Goal: Information Seeking & Learning: Learn about a topic

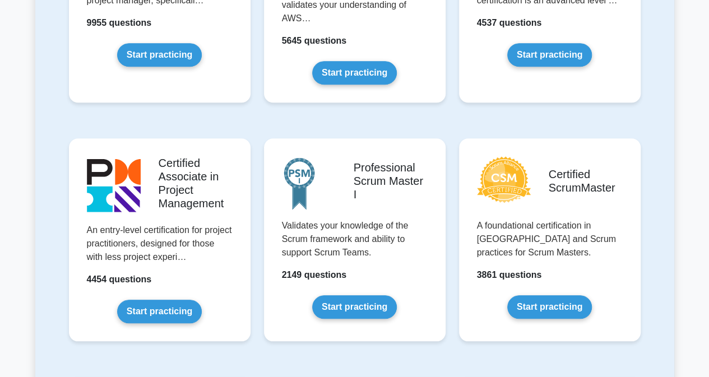
scroll to position [425, 0]
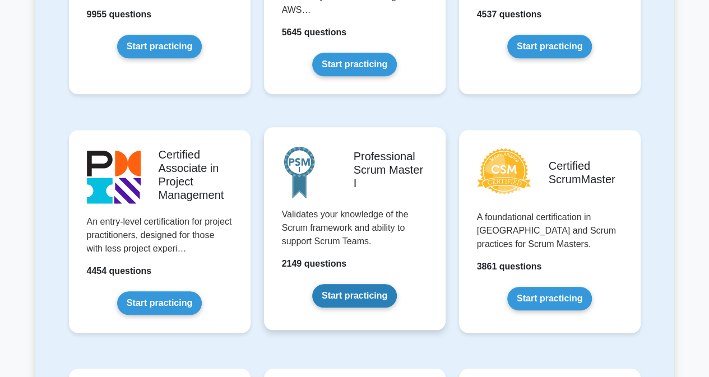
click at [375, 298] on link "Start practicing" at bounding box center [354, 296] width 85 height 24
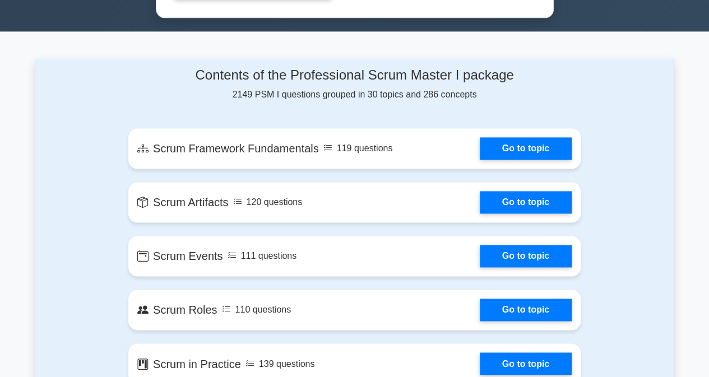
scroll to position [725, 0]
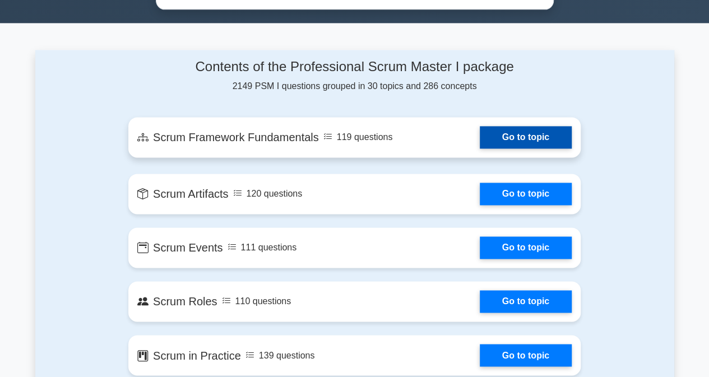
click at [526, 138] on link "Go to topic" at bounding box center [526, 137] width 92 height 22
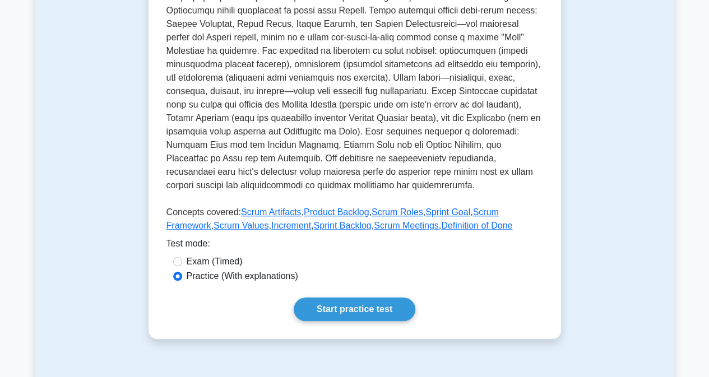
scroll to position [383, 0]
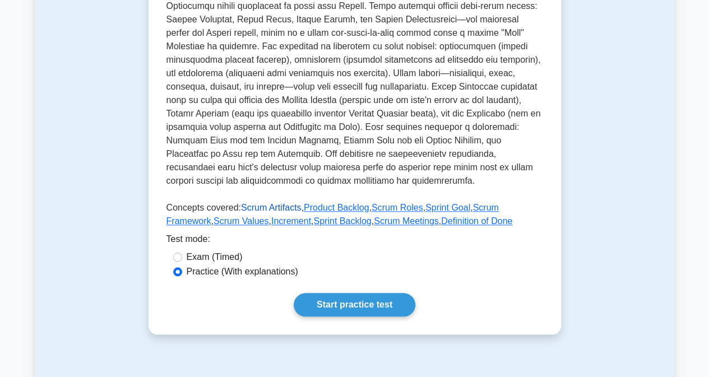
click at [263, 203] on link "Scrum Artifacts" at bounding box center [271, 208] width 61 height 10
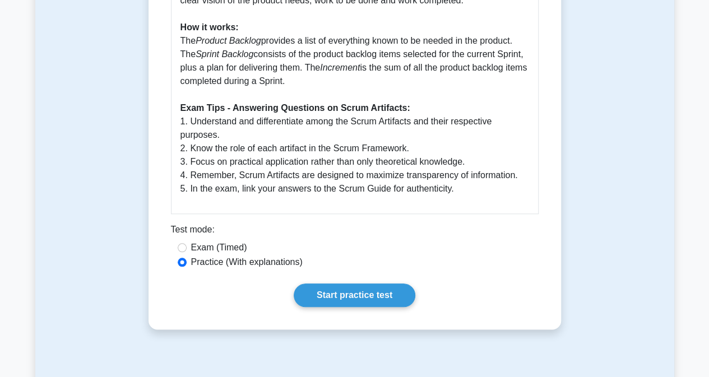
scroll to position [500, 0]
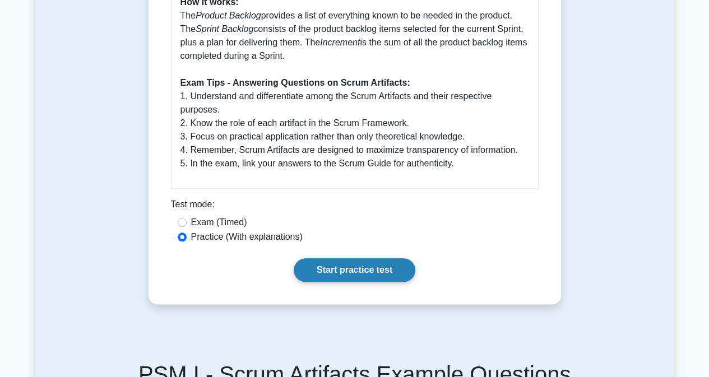
click at [380, 271] on link "Start practice test" at bounding box center [355, 270] width 122 height 24
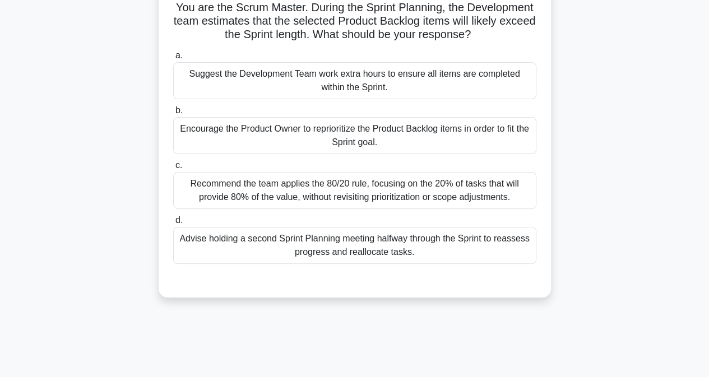
scroll to position [98, 0]
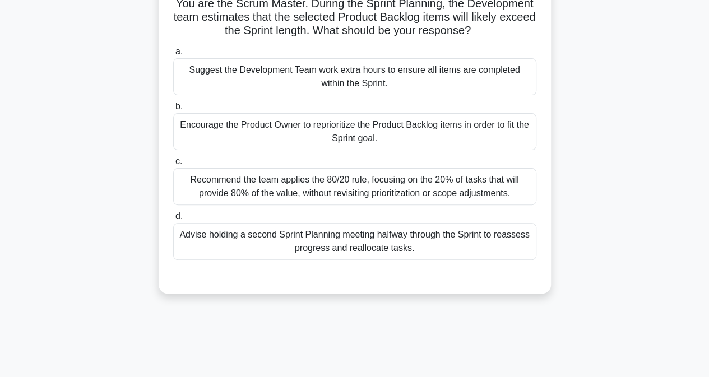
click at [336, 238] on div "Advise holding a second Sprint Planning meeting halfway through the Sprint to r…" at bounding box center [354, 241] width 363 height 37
click at [173, 220] on input "d. Advise holding a second Sprint Planning meeting halfway through the Sprint t…" at bounding box center [173, 216] width 0 height 7
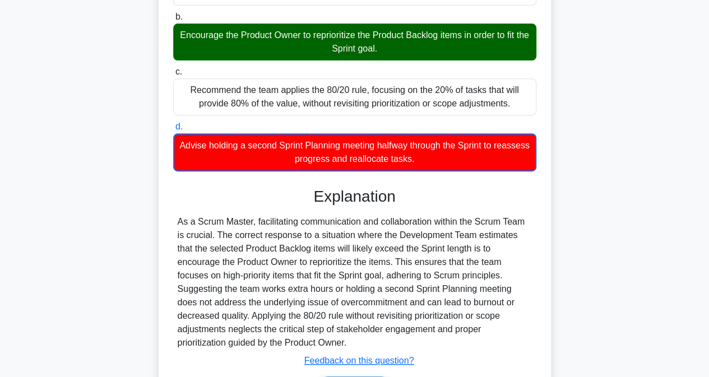
scroll to position [260, 0]
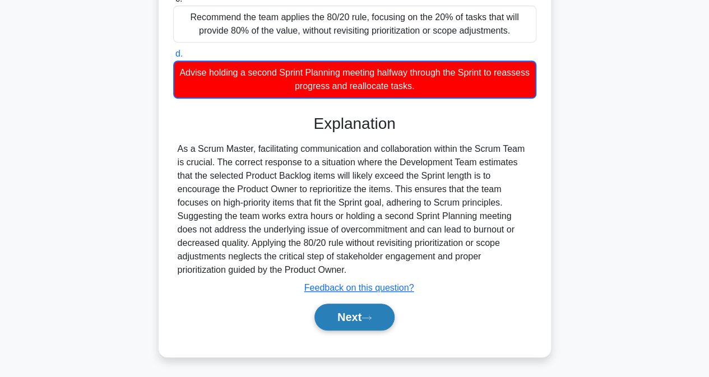
click at [347, 307] on button "Next" at bounding box center [354, 317] width 80 height 27
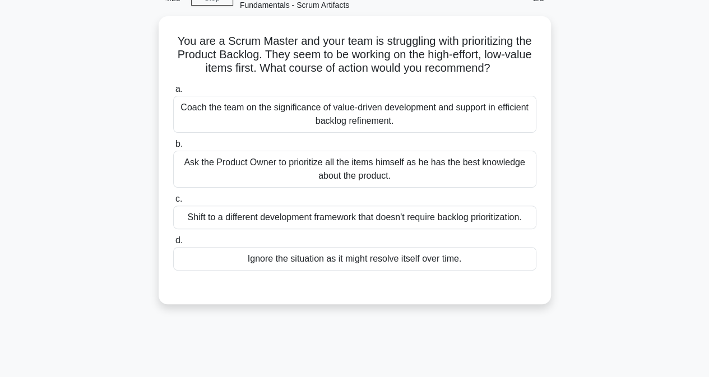
scroll to position [61, 0]
drag, startPoint x: 184, startPoint y: 39, endPoint x: 537, endPoint y: 67, distance: 354.2
click at [537, 67] on div "You are a Scrum Master and your team is struggling with prioritizing the Produc…" at bounding box center [354, 159] width 383 height 279
click at [371, 60] on h5 "You are a Scrum Master and your team is struggling with prioritizing the Produc…" at bounding box center [354, 54] width 365 height 41
drag, startPoint x: 182, startPoint y: 35, endPoint x: 509, endPoint y: 71, distance: 329.2
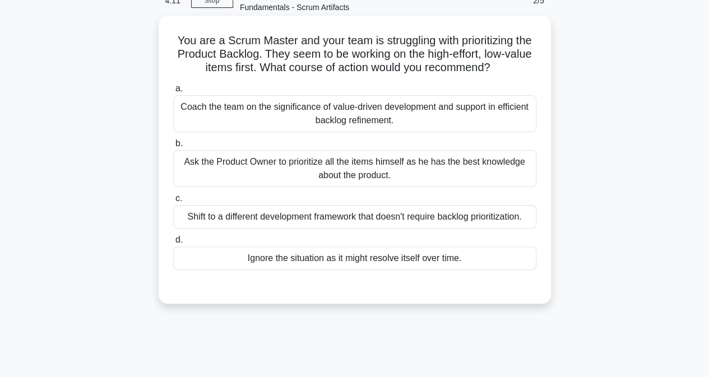
click at [509, 71] on h5 "You are a Scrum Master and your team is struggling with prioritizing the Produc…" at bounding box center [354, 54] width 365 height 41
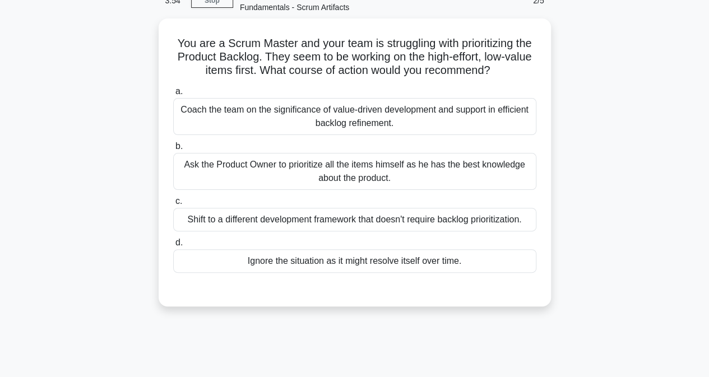
click at [666, 249] on div "You are a Scrum Master and your team is struggling with prioritizing the Produc…" at bounding box center [354, 169] width 639 height 302
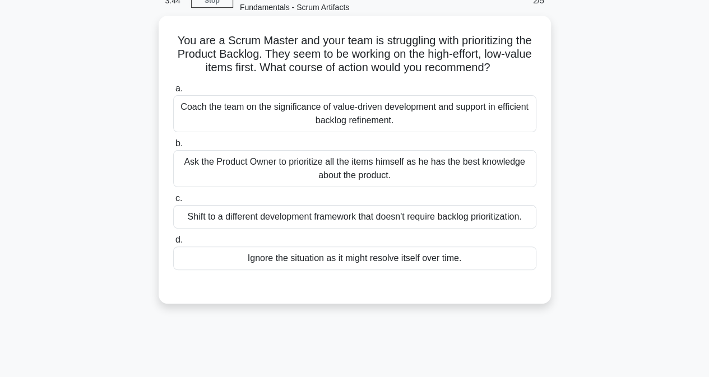
click at [308, 252] on div "Ignore the situation as it might resolve itself over time." at bounding box center [354, 259] width 363 height 24
click at [173, 244] on input "d. Ignore the situation as it might resolve itself over time." at bounding box center [173, 239] width 0 height 7
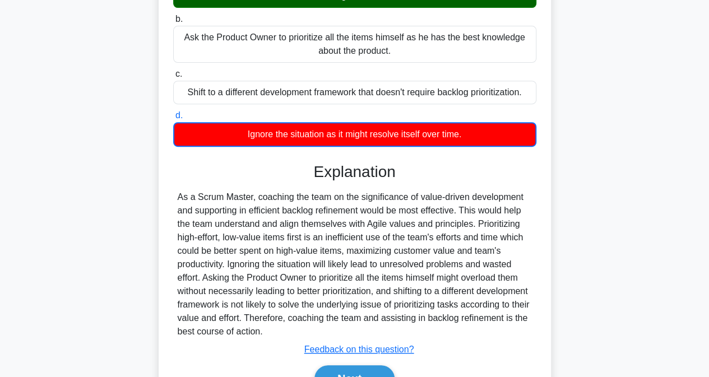
scroll to position [247, 0]
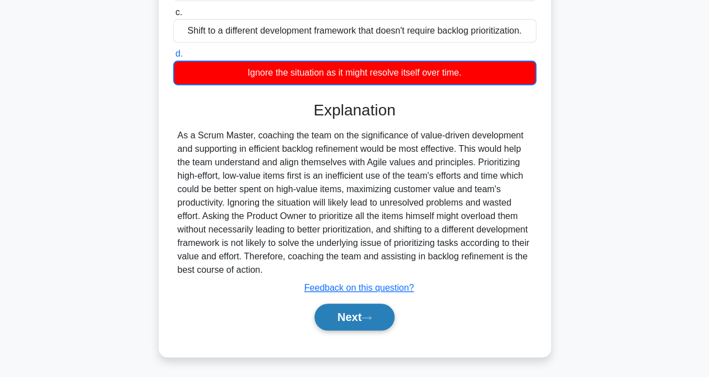
click at [350, 317] on button "Next" at bounding box center [354, 317] width 80 height 27
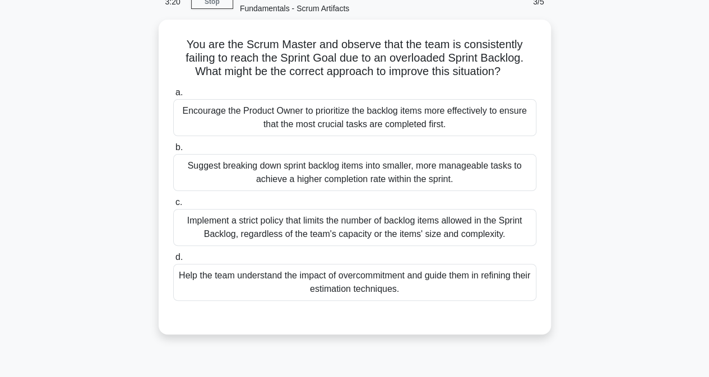
scroll to position [61, 0]
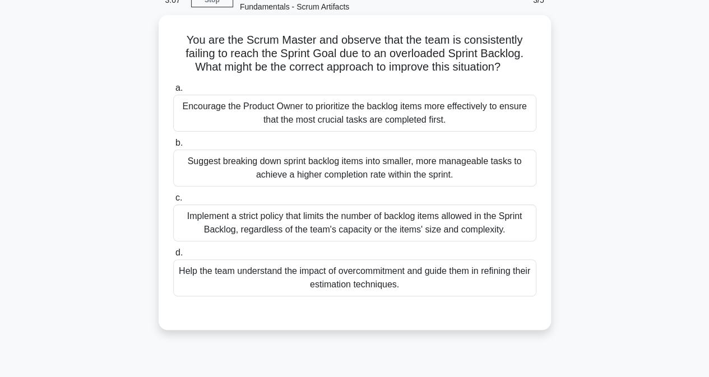
click at [331, 227] on div "Implement a strict policy that limits the number of backlog items allowed in th…" at bounding box center [354, 223] width 363 height 37
click at [173, 202] on input "c. Implement a strict policy that limits the number of backlog items allowed in…" at bounding box center [173, 197] width 0 height 7
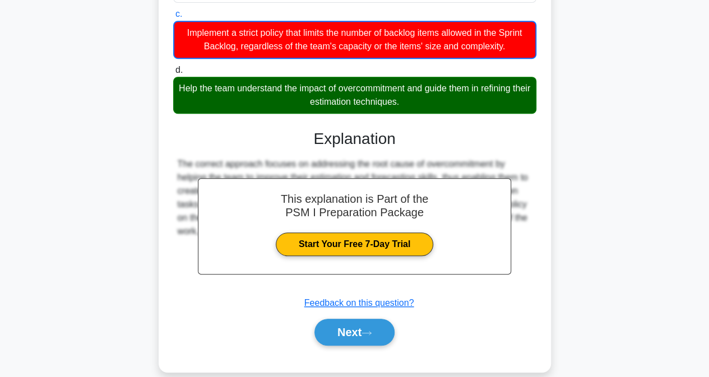
scroll to position [260, 0]
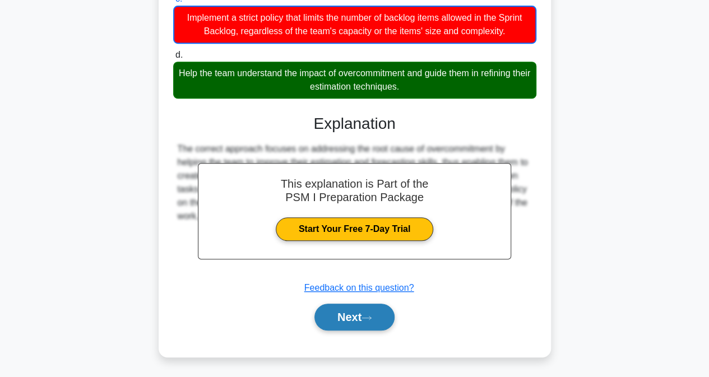
click at [369, 322] on button "Next" at bounding box center [354, 317] width 80 height 27
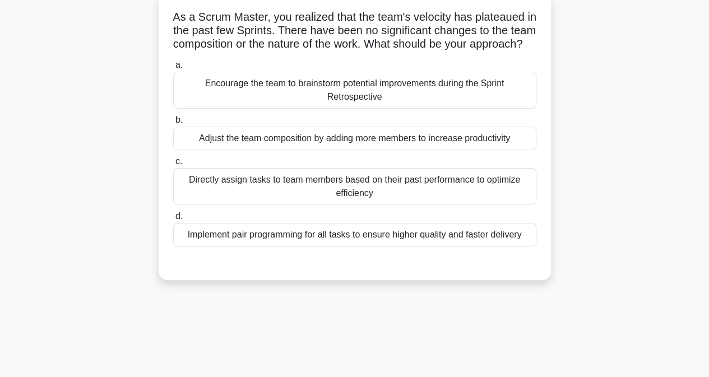
scroll to position [85, 0]
click at [324, 245] on div "Implement pair programming for all tasks to ensure higher quality and faster de…" at bounding box center [354, 234] width 363 height 24
click at [173, 219] on input "d. Implement pair programming for all tasks to ensure higher quality and faster…" at bounding box center [173, 215] width 0 height 7
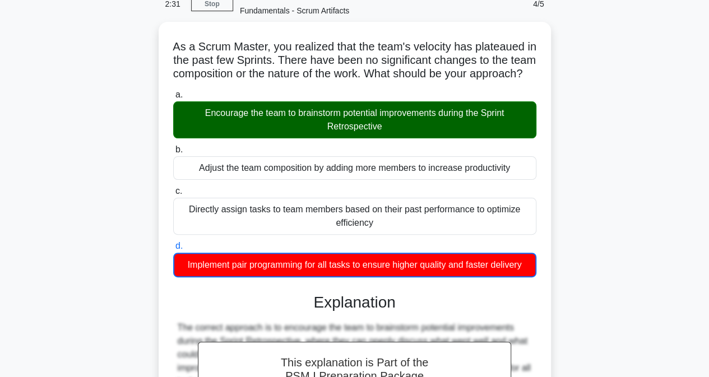
scroll to position [247, 0]
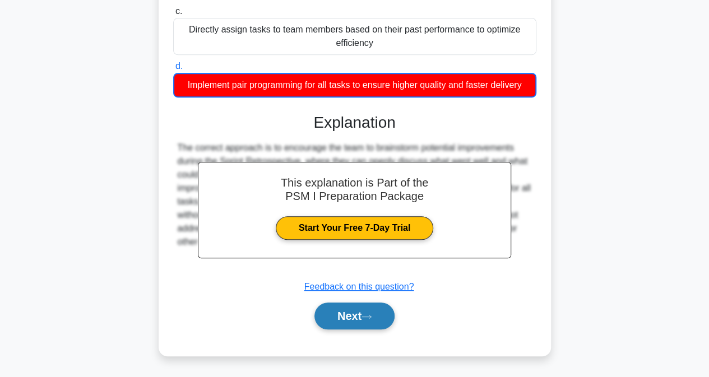
click at [351, 319] on button "Next" at bounding box center [354, 316] width 80 height 27
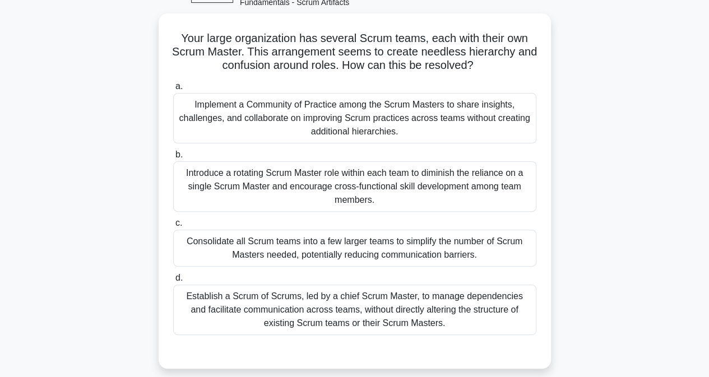
scroll to position [69, 0]
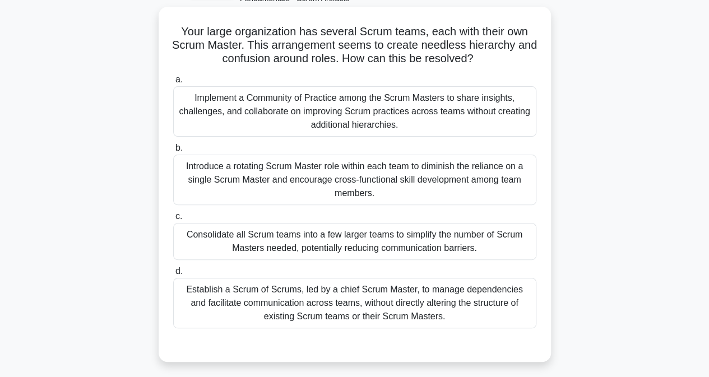
click at [386, 236] on div "Consolidate all Scrum teams into a few larger teams to simplify the number of S…" at bounding box center [354, 241] width 363 height 37
click at [173, 220] on input "c. Consolidate all Scrum teams into a few larger teams to simplify the number o…" at bounding box center [173, 216] width 0 height 7
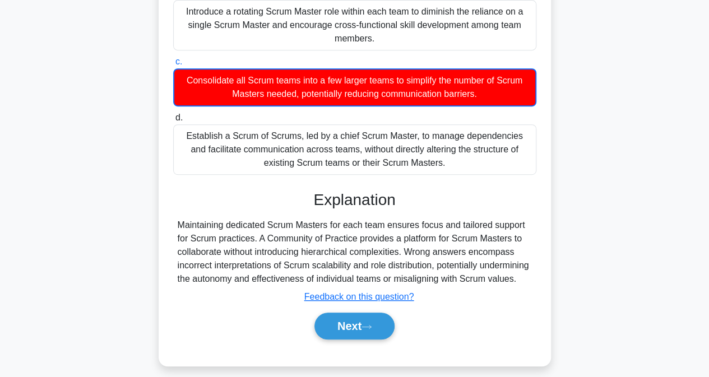
scroll to position [247, 0]
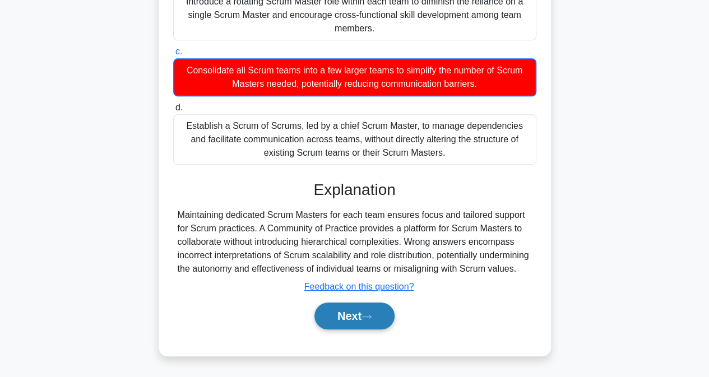
click at [338, 311] on button "Next" at bounding box center [354, 316] width 80 height 27
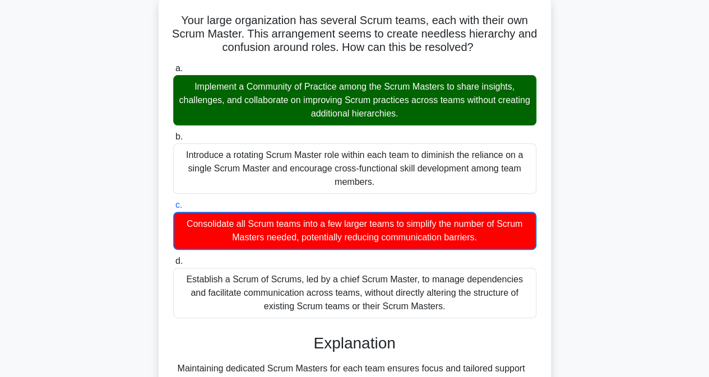
scroll to position [82, 0]
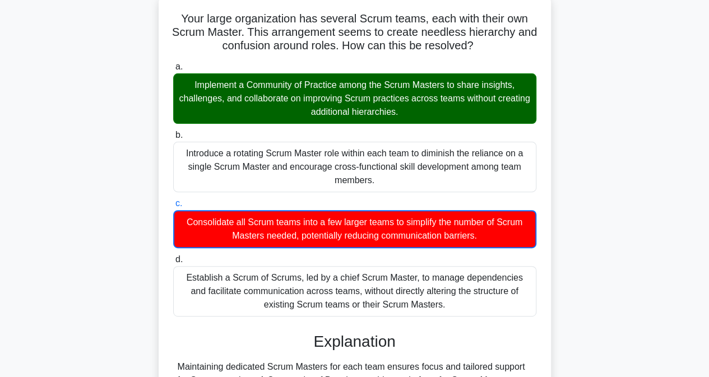
drag, startPoint x: 184, startPoint y: 74, endPoint x: 509, endPoint y: 113, distance: 327.3
click at [509, 113] on div "Implement a Community of Practice among the Scrum Masters to share insights, ch…" at bounding box center [354, 98] width 363 height 50
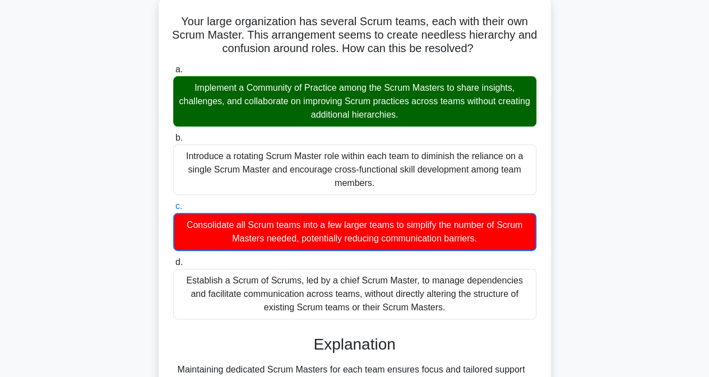
click at [574, 137] on div "Your large organization has several Scrum teams, each with their own Scrum Mast…" at bounding box center [354, 260] width 639 height 527
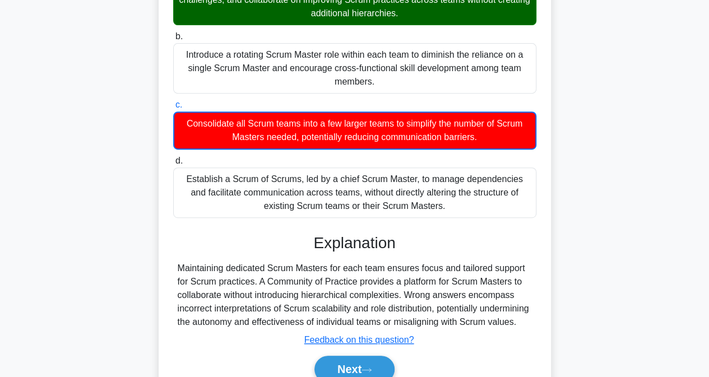
scroll to position [247, 0]
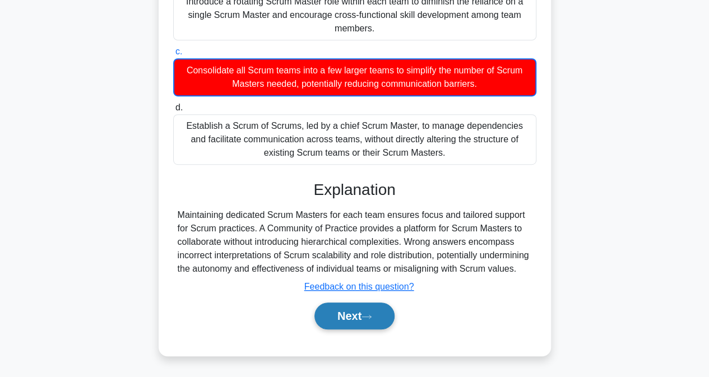
click at [365, 315] on button "Next" at bounding box center [354, 316] width 80 height 27
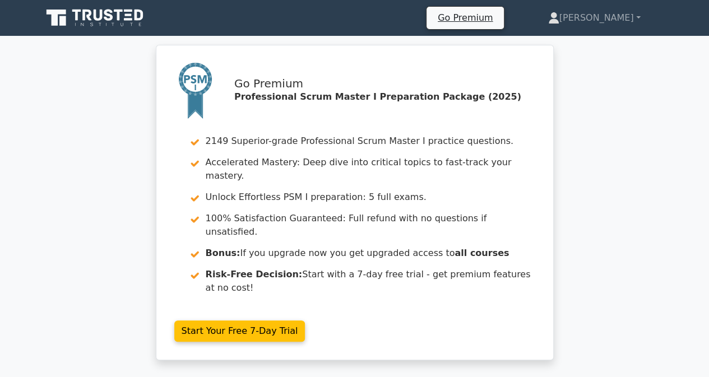
click at [81, 17] on icon at bounding box center [96, 17] width 108 height 21
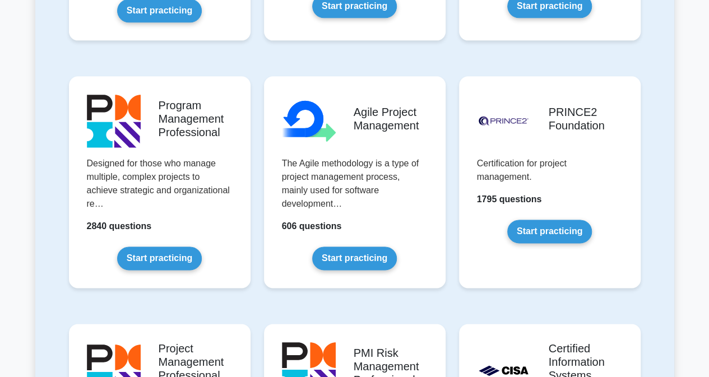
scroll to position [688, 0]
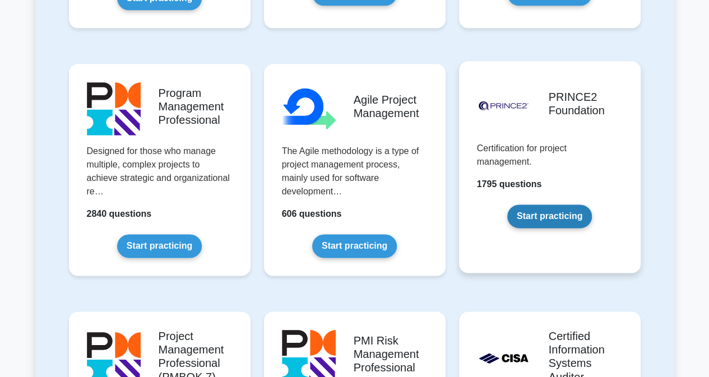
click at [551, 210] on link "Start practicing" at bounding box center [549, 217] width 85 height 24
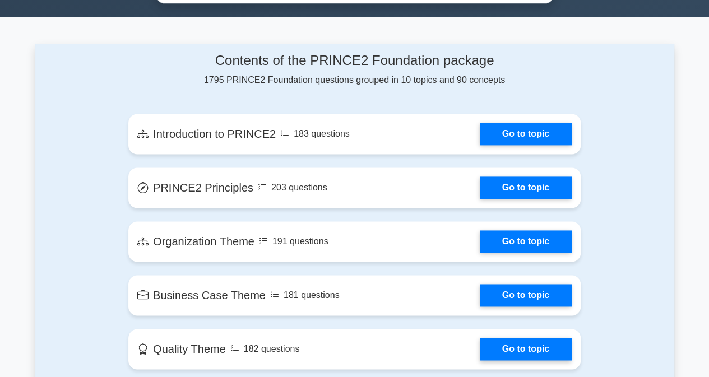
scroll to position [706, 0]
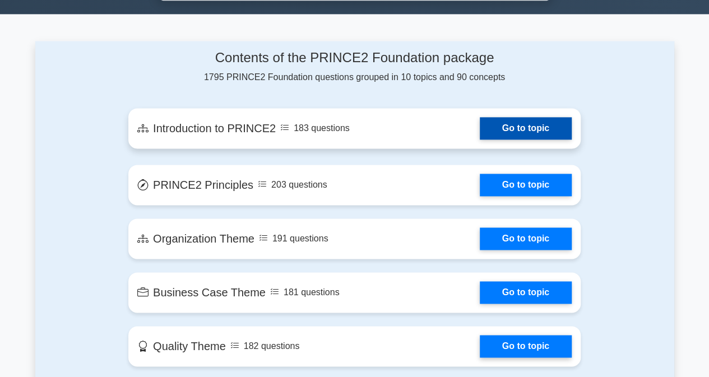
click at [549, 117] on link "Go to topic" at bounding box center [526, 128] width 92 height 22
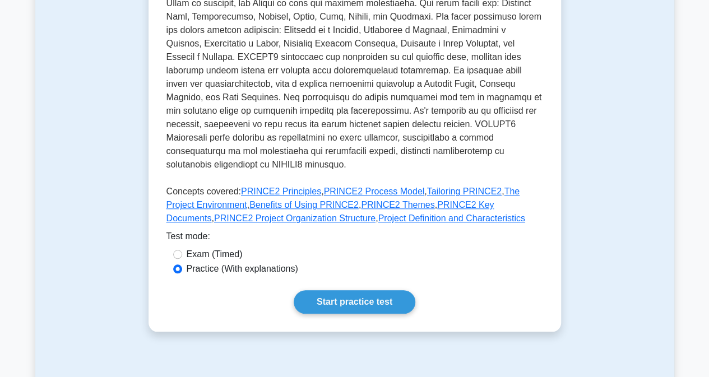
scroll to position [421, 0]
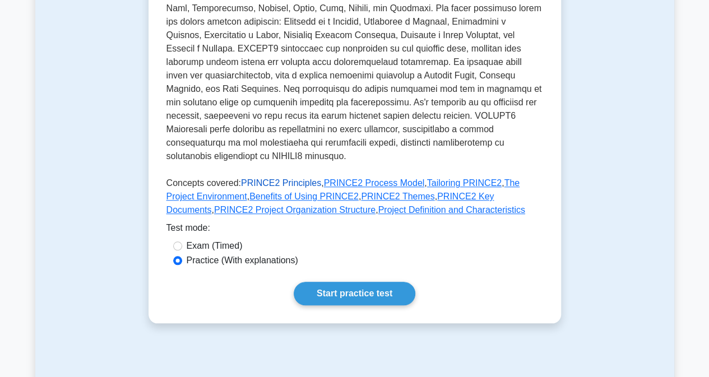
click at [289, 178] on link "PRINCE2 Principles" at bounding box center [281, 183] width 80 height 10
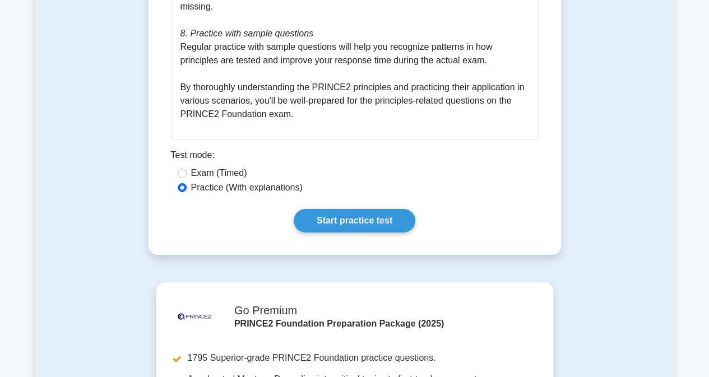
scroll to position [1868, 0]
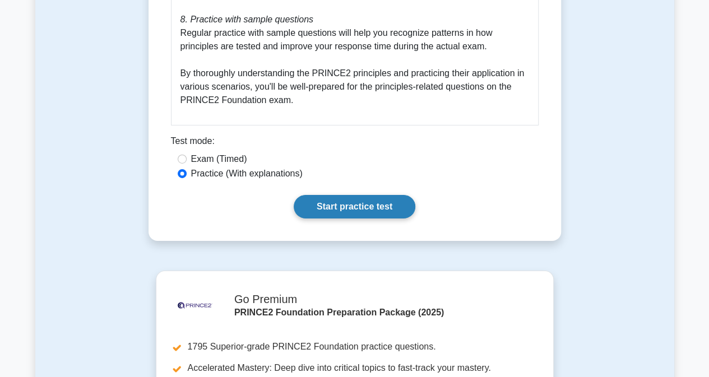
click at [318, 195] on link "Start practice test" at bounding box center [355, 207] width 122 height 24
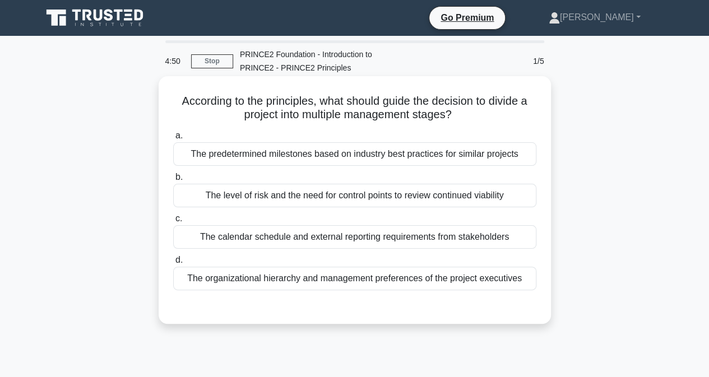
drag, startPoint x: 174, startPoint y: 93, endPoint x: 413, endPoint y: 113, distance: 240.1
click at [454, 114] on div "According to the principles, what should guide the decision to divide a project…" at bounding box center [354, 200] width 383 height 239
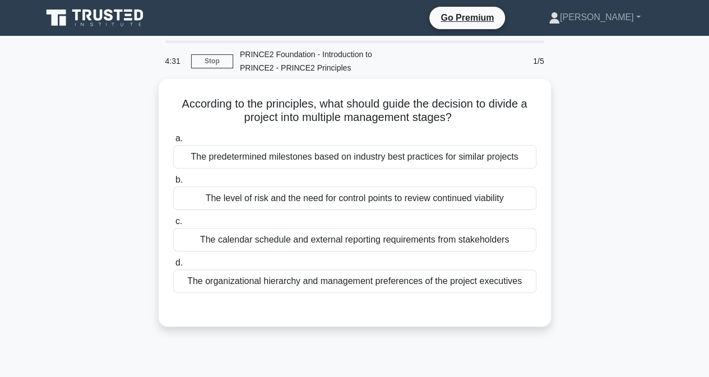
click at [647, 209] on div "According to the principles, what should guide the decision to divide a project…" at bounding box center [354, 209] width 639 height 261
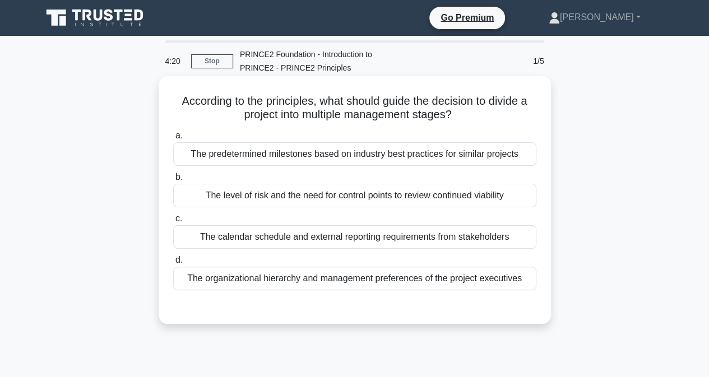
click at [300, 282] on div "The organizational hierarchy and management preferences of the project executiv…" at bounding box center [354, 279] width 363 height 24
click at [173, 264] on input "d. The organizational hierarchy and management preferences of the project execu…" at bounding box center [173, 260] width 0 height 7
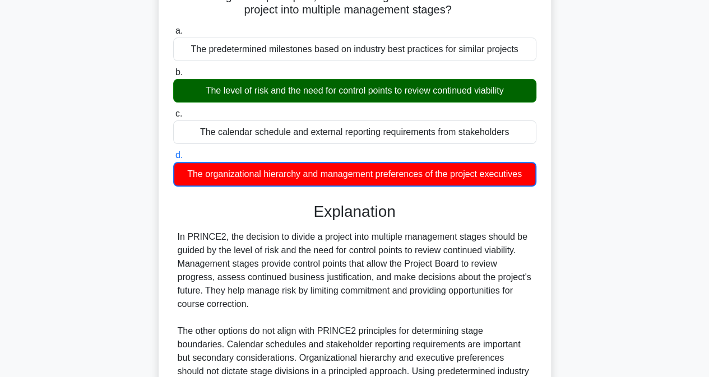
scroll to position [228, 0]
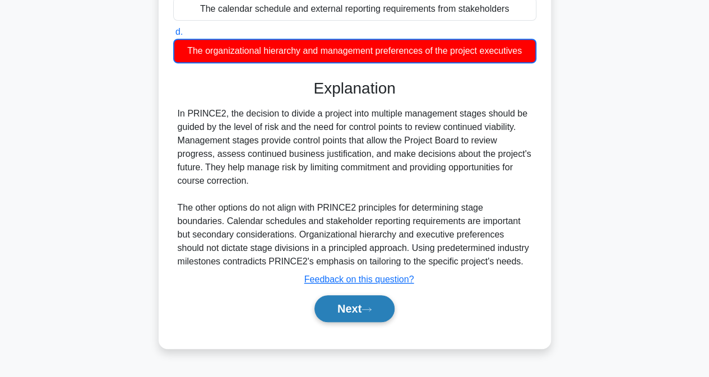
click at [379, 305] on button "Next" at bounding box center [354, 308] width 80 height 27
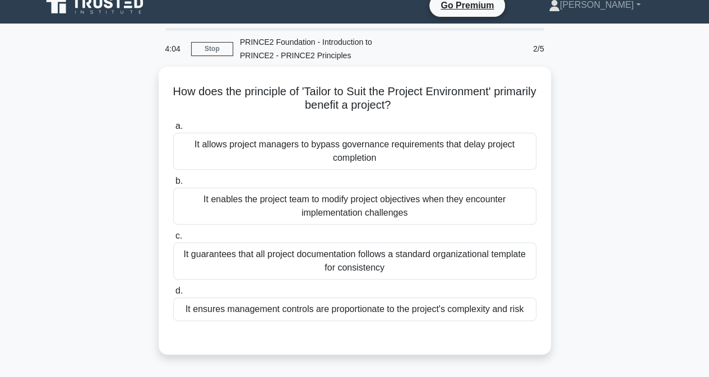
scroll to position [0, 0]
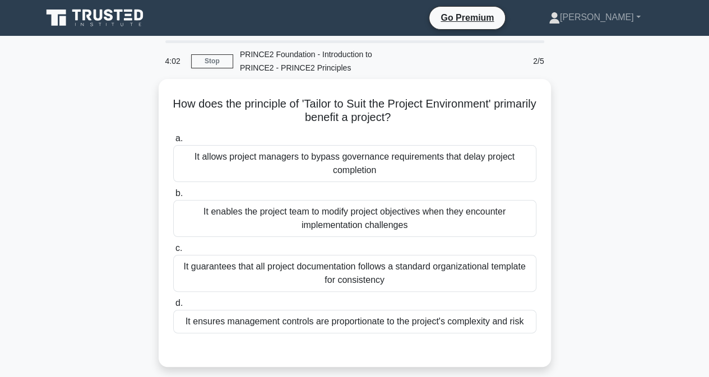
click at [123, 21] on icon at bounding box center [96, 17] width 108 height 21
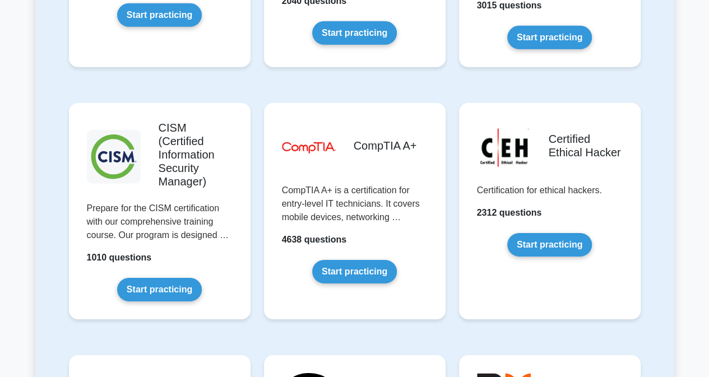
scroll to position [1639, 0]
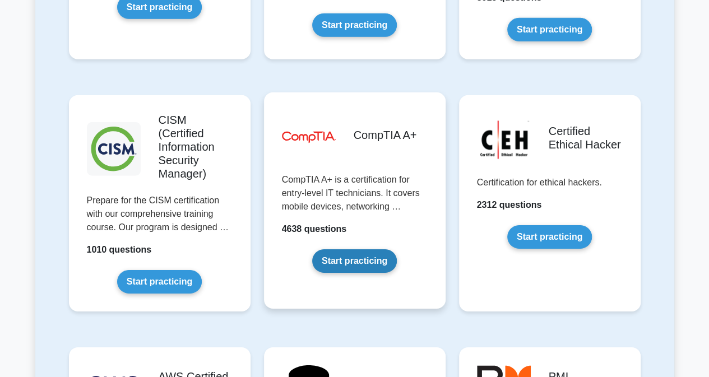
click at [361, 249] on link "Start practicing" at bounding box center [354, 261] width 85 height 24
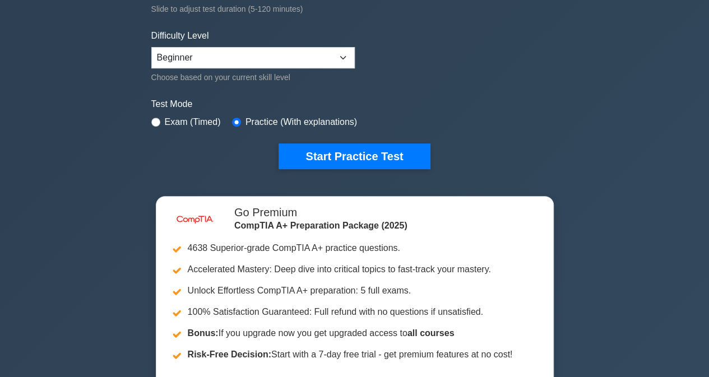
scroll to position [277, 0]
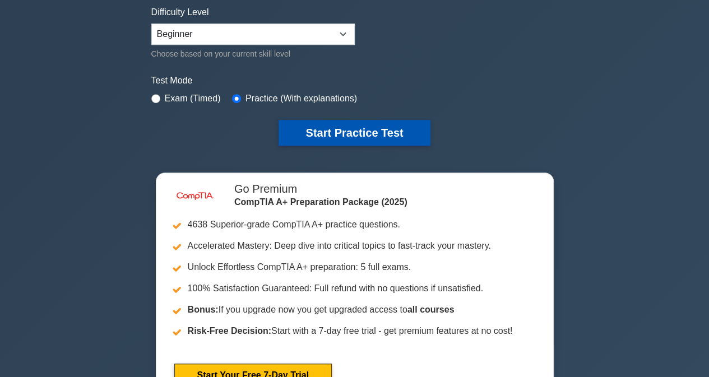
click at [393, 123] on button "Start Practice Test" at bounding box center [354, 133] width 151 height 26
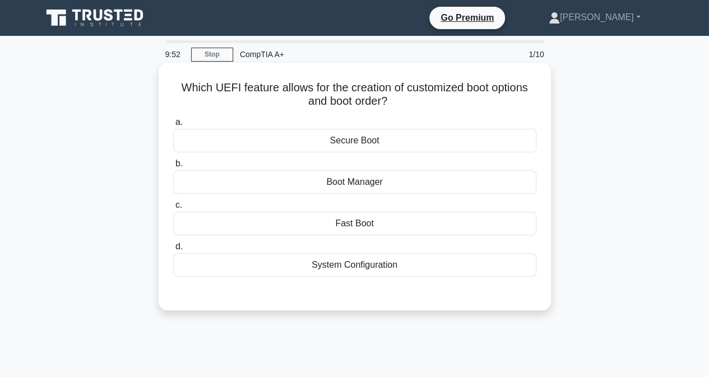
drag, startPoint x: 179, startPoint y: 80, endPoint x: 395, endPoint y: 112, distance: 217.6
click at [395, 112] on div "Which UEFI feature allows for the creation of customized boot options and boot …" at bounding box center [354, 186] width 383 height 239
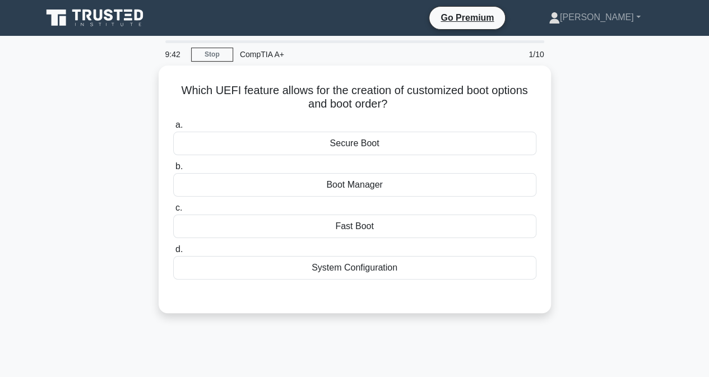
click at [586, 191] on div "Which UEFI feature allows for the creation of customized boot options and boot …" at bounding box center [354, 196] width 639 height 261
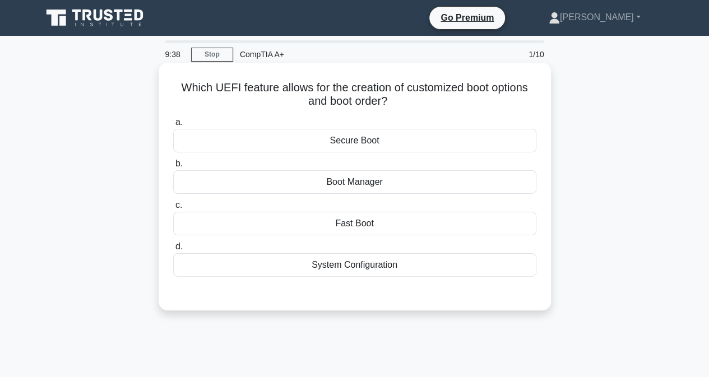
click at [369, 145] on div "Secure Boot" at bounding box center [354, 141] width 363 height 24
click at [173, 126] on input "a. Secure Boot" at bounding box center [173, 122] width 0 height 7
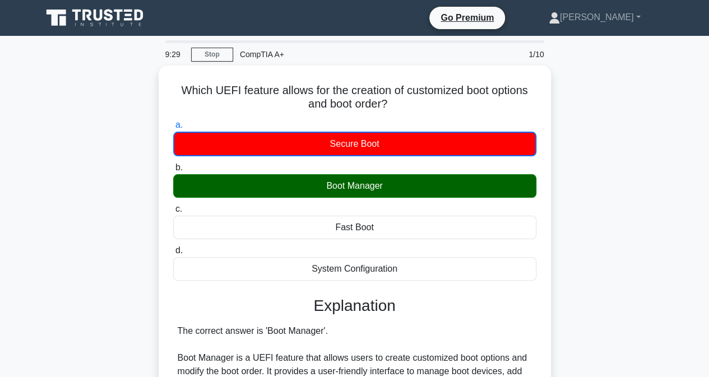
drag, startPoint x: 711, startPoint y: 164, endPoint x: 708, endPoint y: 104, distance: 60.6
click at [708, 104] on main "9:29 Stop CompTIA A+ 1/10 Which UEFI feature allows for the creation of customi…" at bounding box center [354, 357] width 709 height 642
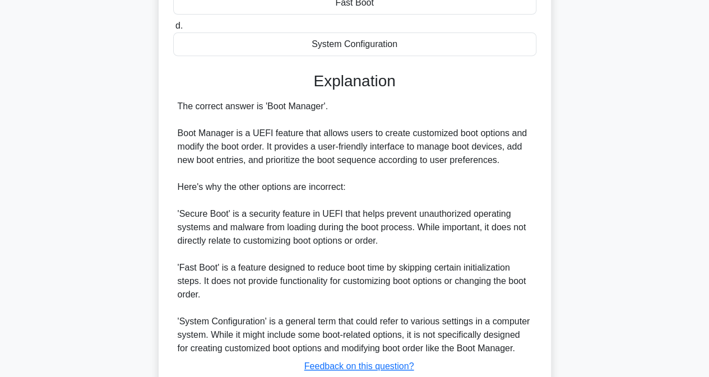
scroll to position [300, 0]
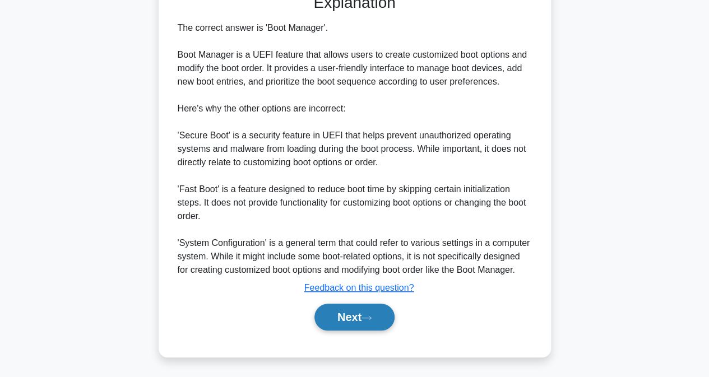
click at [351, 321] on button "Next" at bounding box center [354, 317] width 80 height 27
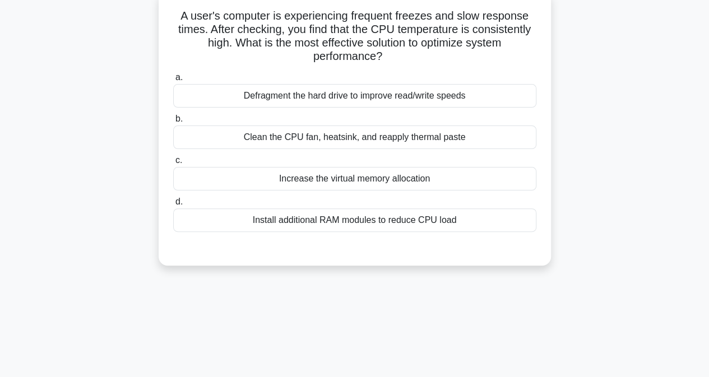
scroll to position [74, 0]
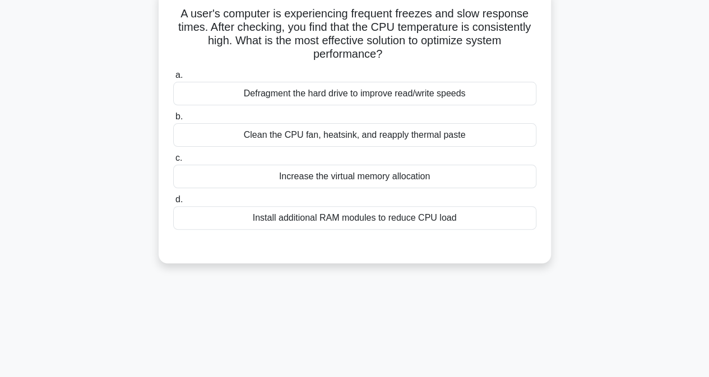
click at [298, 137] on div "Clean the CPU fan, heatsink, and reapply thermal paste" at bounding box center [354, 135] width 363 height 24
click at [173, 120] on input "b. Clean the CPU fan, heatsink, and reapply thermal paste" at bounding box center [173, 116] width 0 height 7
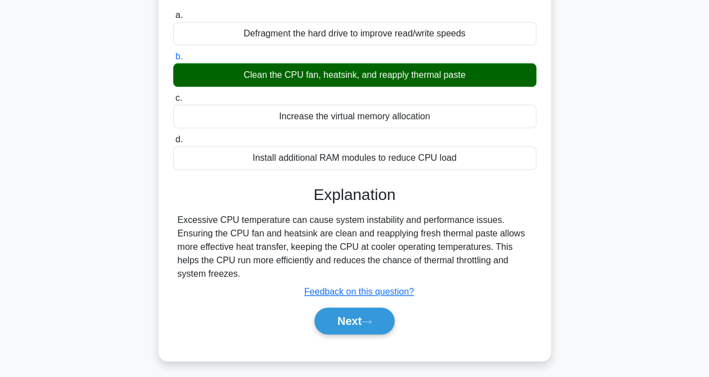
scroll to position [228, 0]
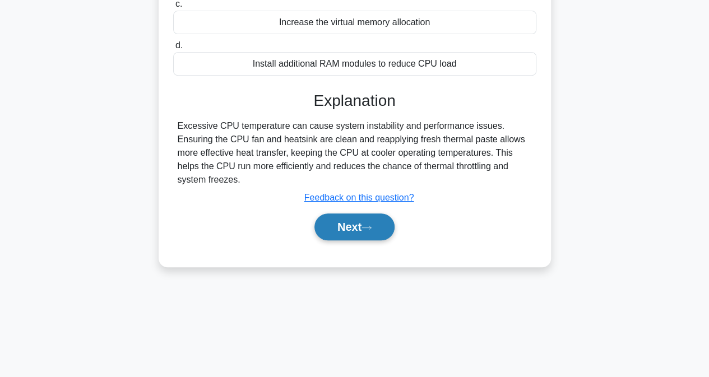
click at [359, 226] on button "Next" at bounding box center [354, 227] width 80 height 27
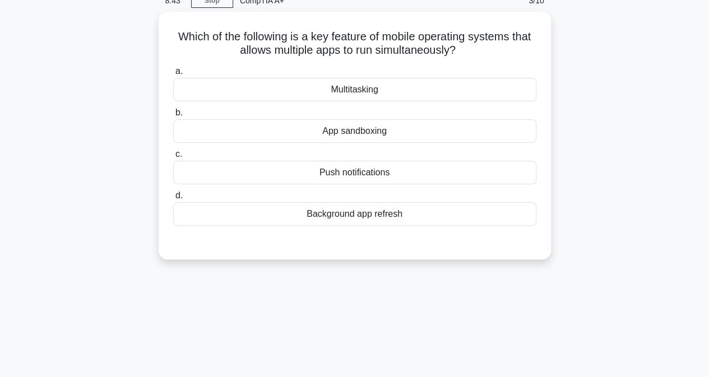
scroll to position [0, 0]
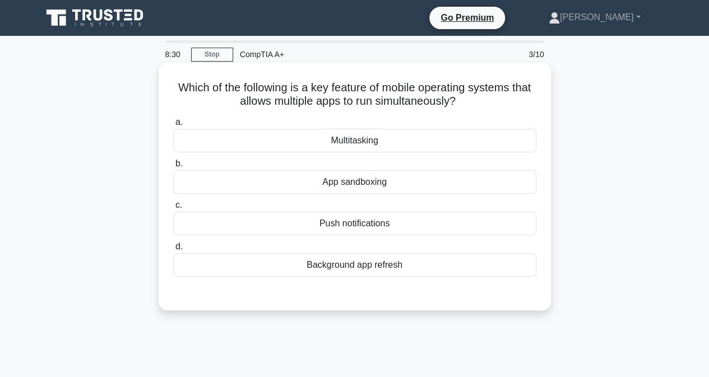
click at [373, 150] on div "Multitasking" at bounding box center [354, 141] width 363 height 24
click at [173, 126] on input "a. Multitasking" at bounding box center [173, 122] width 0 height 7
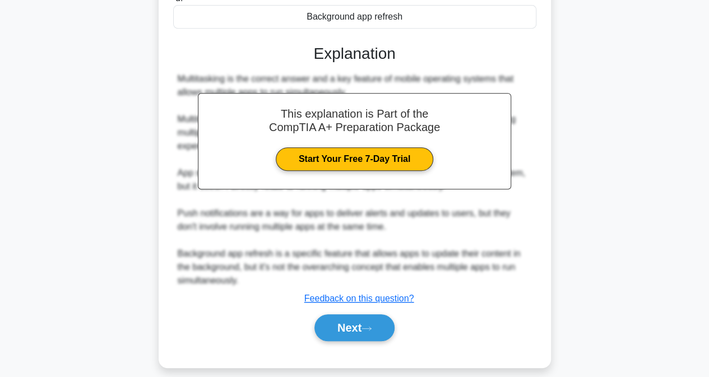
scroll to position [258, 0]
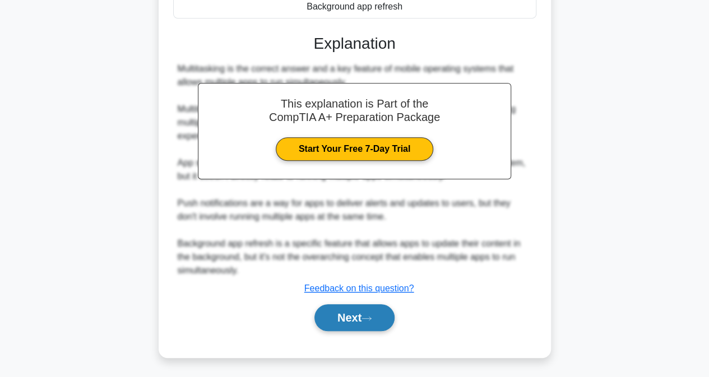
click at [392, 314] on button "Next" at bounding box center [354, 317] width 80 height 27
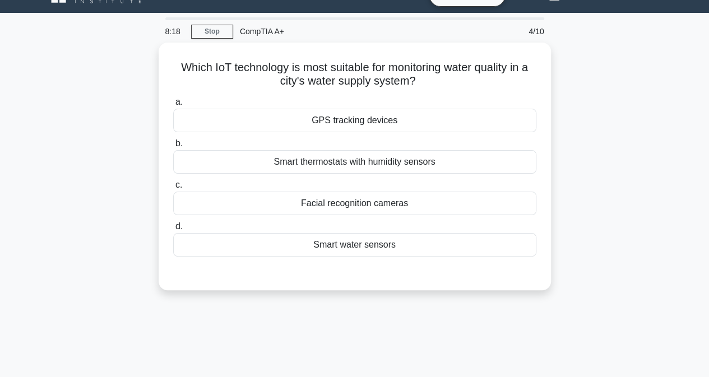
scroll to position [24, 0]
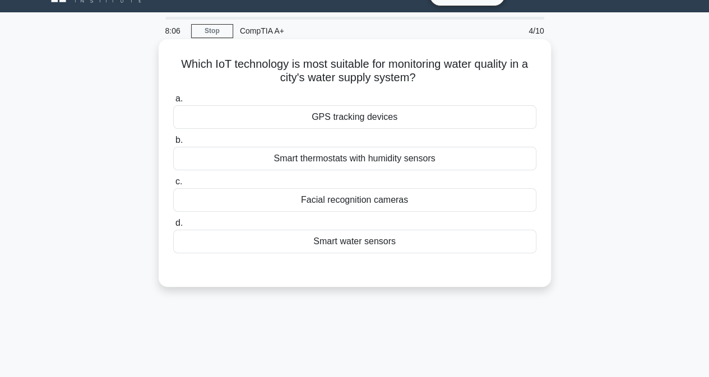
click at [304, 160] on div "Smart thermostats with humidity sensors" at bounding box center [354, 159] width 363 height 24
click at [173, 144] on input "b. Smart thermostats with humidity sensors" at bounding box center [173, 140] width 0 height 7
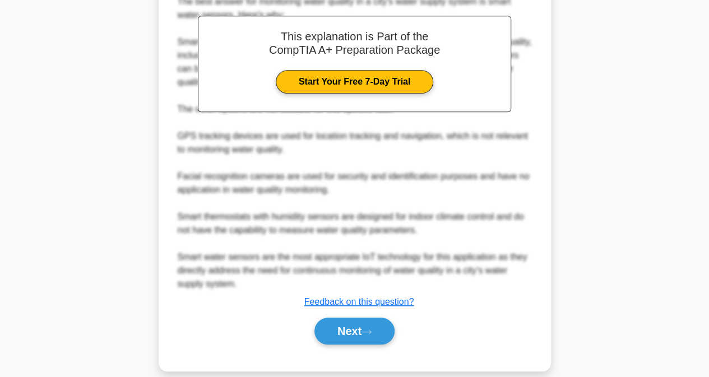
scroll to position [341, 0]
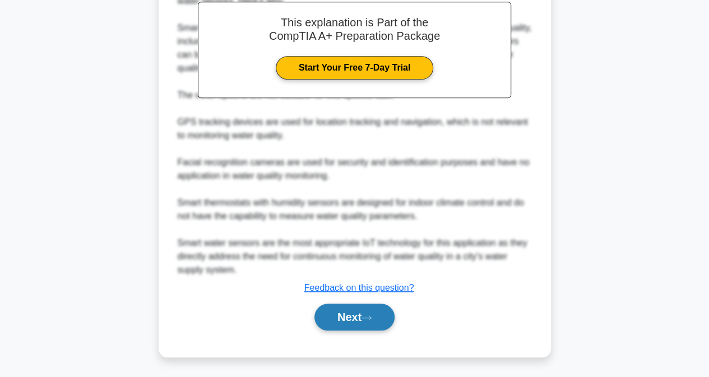
click at [343, 304] on button "Next" at bounding box center [354, 317] width 80 height 27
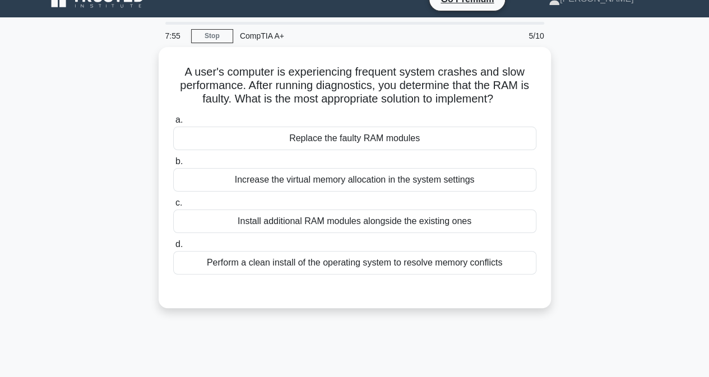
scroll to position [13, 0]
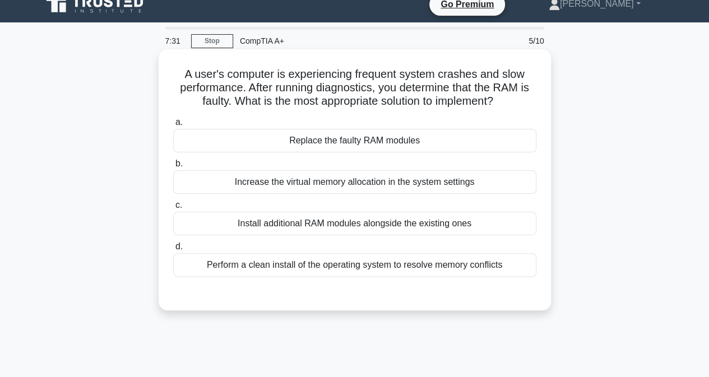
click at [375, 266] on div "Perform a clean install of the operating system to resolve memory conflicts" at bounding box center [354, 265] width 363 height 24
click at [173, 251] on input "d. Perform a clean install of the operating system to resolve memory conflicts" at bounding box center [173, 246] width 0 height 7
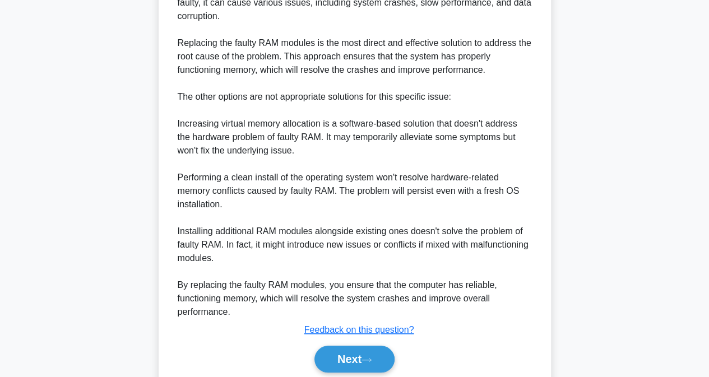
scroll to position [448, 0]
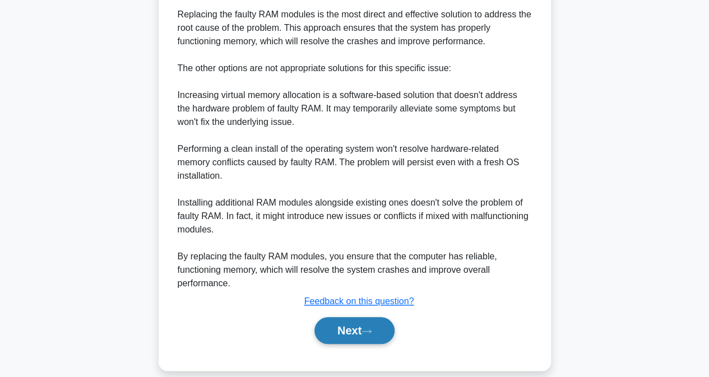
click at [345, 318] on button "Next" at bounding box center [354, 330] width 80 height 27
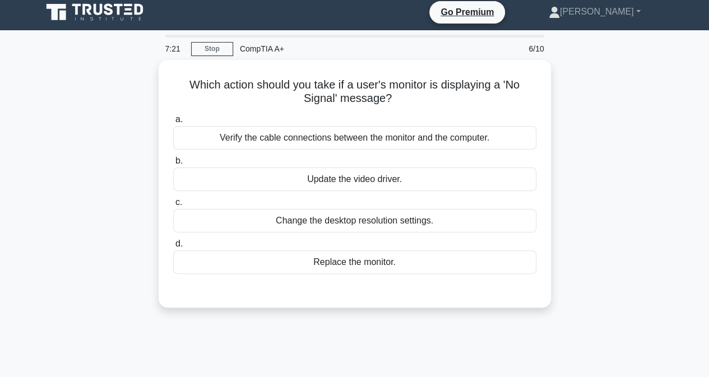
scroll to position [5, 0]
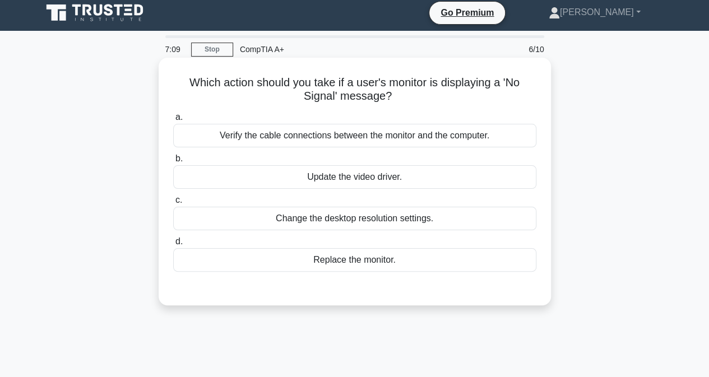
drag, startPoint x: 185, startPoint y: 82, endPoint x: 465, endPoint y: 97, distance: 280.0
click at [476, 98] on h5 "Which action should you take if a user's monitor is displaying a 'No Signal' me…" at bounding box center [354, 90] width 365 height 28
click at [388, 88] on h5 "Which action should you take if a user's monitor is displaying a 'No Signal' me…" at bounding box center [354, 90] width 365 height 28
drag, startPoint x: 180, startPoint y: 81, endPoint x: 382, endPoint y: 99, distance: 202.0
click at [423, 105] on div "Which action should you take if a user's monitor is displaying a 'No Signal' me…" at bounding box center [354, 181] width 383 height 239
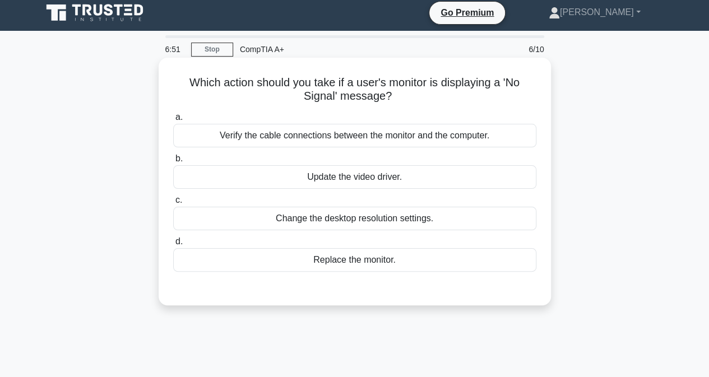
click at [319, 132] on div "Verify the cable connections between the monitor and the computer." at bounding box center [354, 136] width 363 height 24
click at [173, 121] on input "a. Verify the cable connections between the monitor and the computer." at bounding box center [173, 117] width 0 height 7
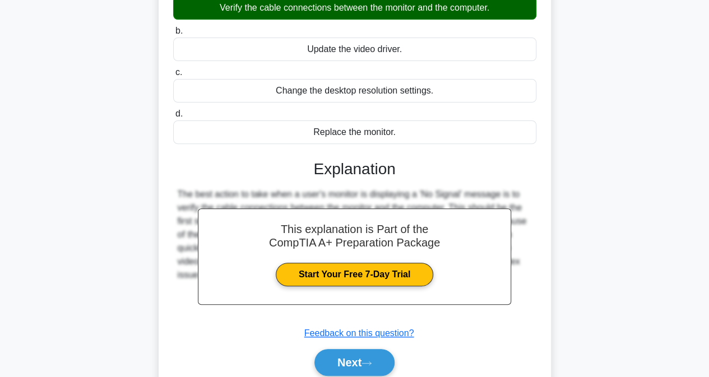
scroll to position [228, 0]
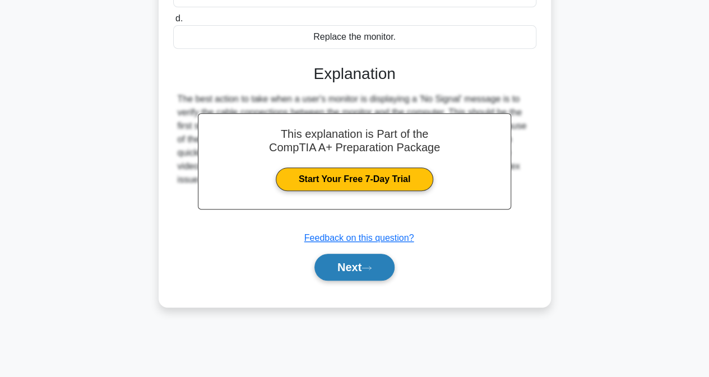
click at [332, 259] on button "Next" at bounding box center [354, 267] width 80 height 27
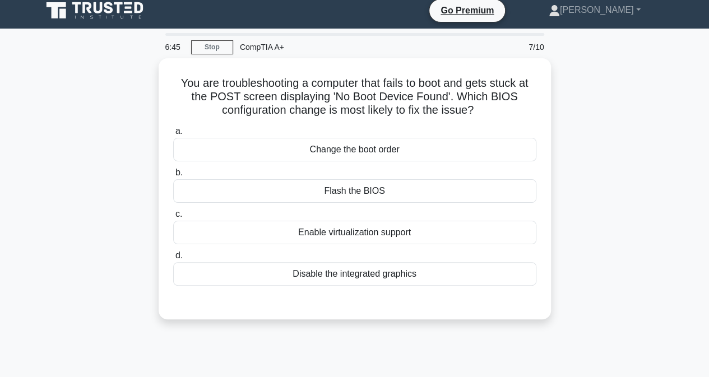
scroll to position [0, 0]
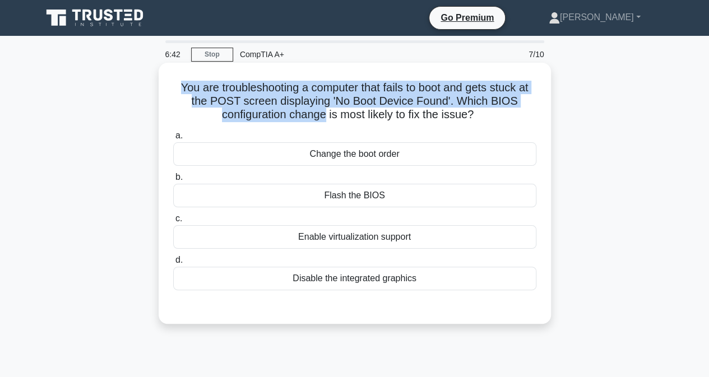
drag, startPoint x: 324, startPoint y: 114, endPoint x: 170, endPoint y: 89, distance: 155.6
click at [170, 89] on div "You are troubleshooting a computer that fails to boot and gets stuck at the POS…" at bounding box center [354, 193] width 383 height 252
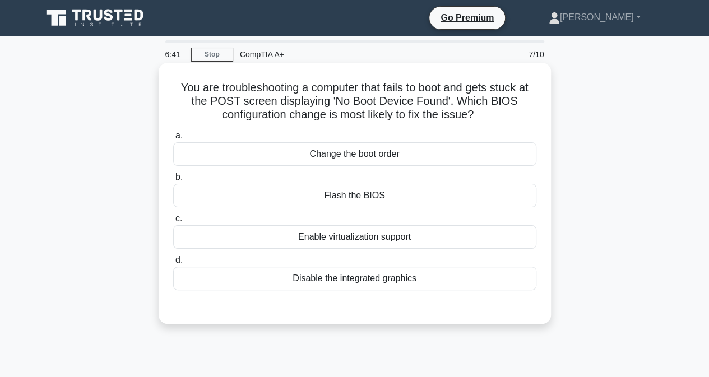
click at [237, 131] on label "a. Change the boot order" at bounding box center [354, 147] width 363 height 37
click at [173, 132] on input "a. Change the boot order" at bounding box center [173, 135] width 0 height 7
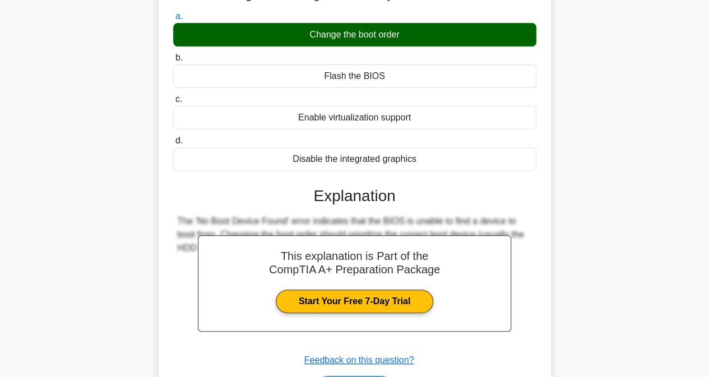
scroll to position [187, 0]
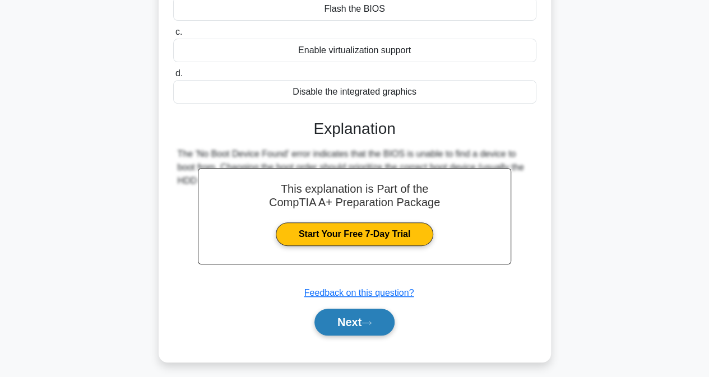
click at [368, 313] on button "Next" at bounding box center [354, 322] width 80 height 27
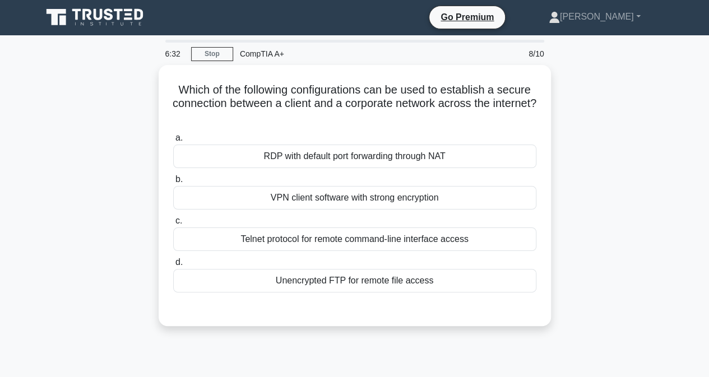
scroll to position [0, 0]
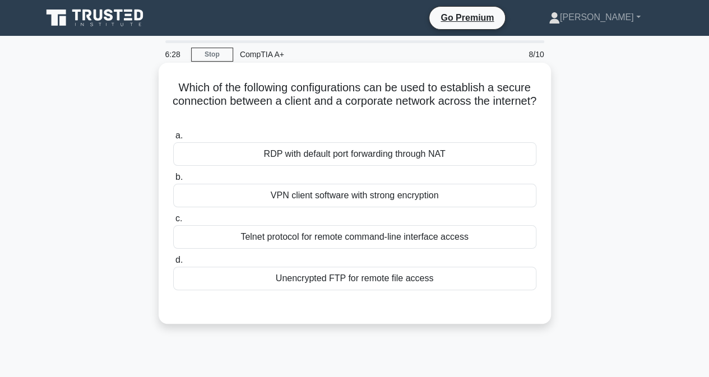
drag, startPoint x: 175, startPoint y: 81, endPoint x: 434, endPoint y: 120, distance: 261.9
click at [434, 120] on h5 "Which of the following configurations can be used to establish a secure connect…" at bounding box center [354, 101] width 365 height 41
click at [267, 134] on label "a. RDP with default port forwarding through NAT" at bounding box center [354, 147] width 363 height 37
click at [173, 134] on input "a. RDP with default port forwarding through NAT" at bounding box center [173, 135] width 0 height 7
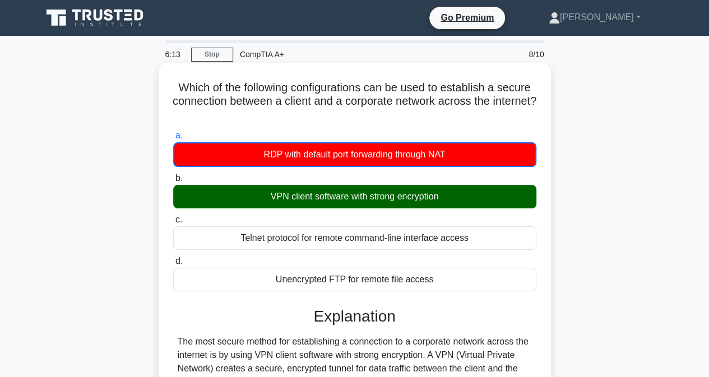
click at [435, 192] on div "VPN client software with strong encryption" at bounding box center [354, 197] width 363 height 24
click at [173, 182] on input "b. VPN client software with strong encryption" at bounding box center [173, 178] width 0 height 7
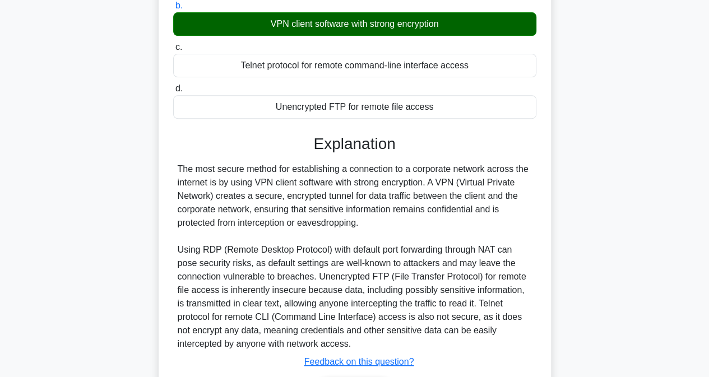
scroll to position [245, 0]
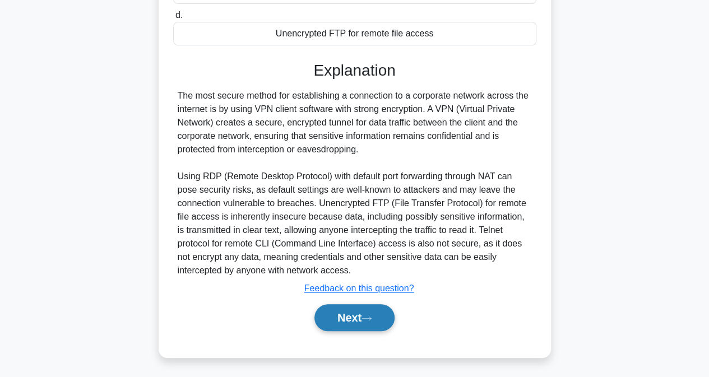
click at [352, 312] on button "Next" at bounding box center [354, 317] width 80 height 27
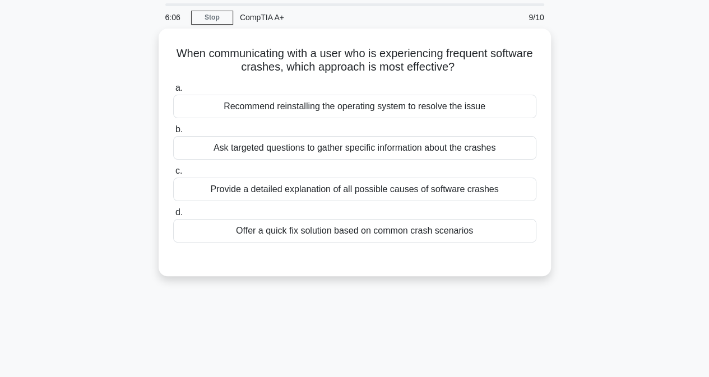
scroll to position [0, 0]
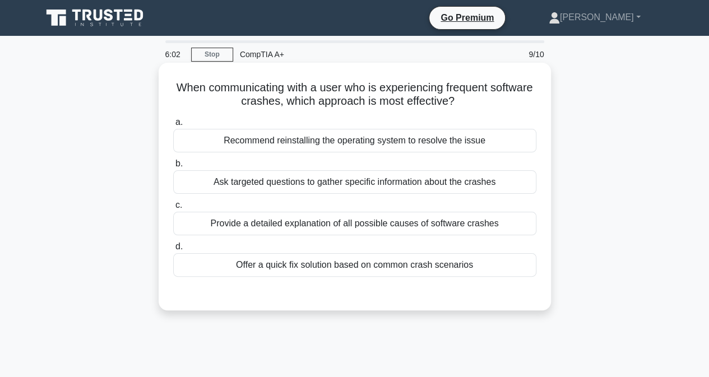
drag, startPoint x: 196, startPoint y: 84, endPoint x: 488, endPoint y: 110, distance: 292.7
click at [488, 110] on div "When communicating with a user who is experiencing frequent software crashes, w…" at bounding box center [354, 186] width 383 height 239
click at [510, 155] on div "a. Recommend reinstalling the operating system to resolve the issue b. Ask targ…" at bounding box center [354, 196] width 377 height 166
click at [279, 227] on div "Provide a detailed explanation of all possible causes of software crashes" at bounding box center [354, 224] width 363 height 24
click at [173, 209] on input "c. Provide a detailed explanation of all possible causes of software crashes" at bounding box center [173, 205] width 0 height 7
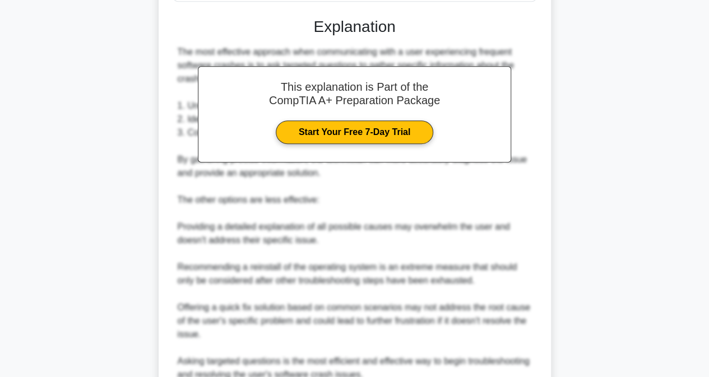
scroll to position [381, 0]
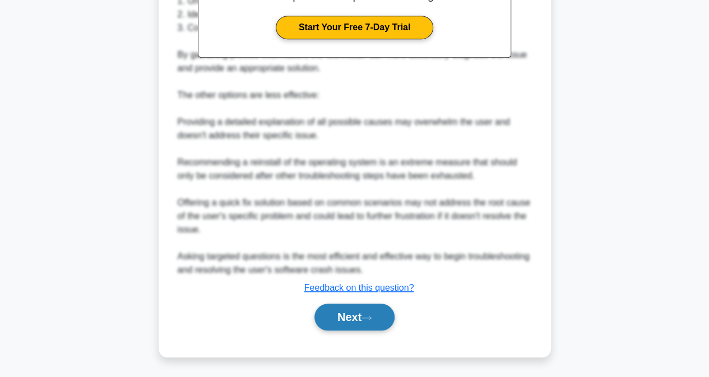
click at [323, 318] on button "Next" at bounding box center [354, 317] width 80 height 27
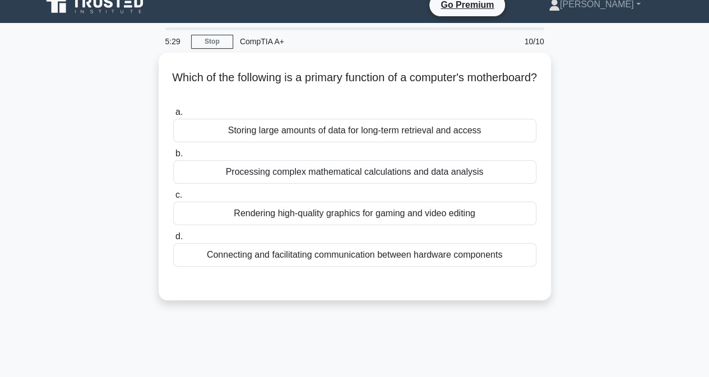
scroll to position [0, 0]
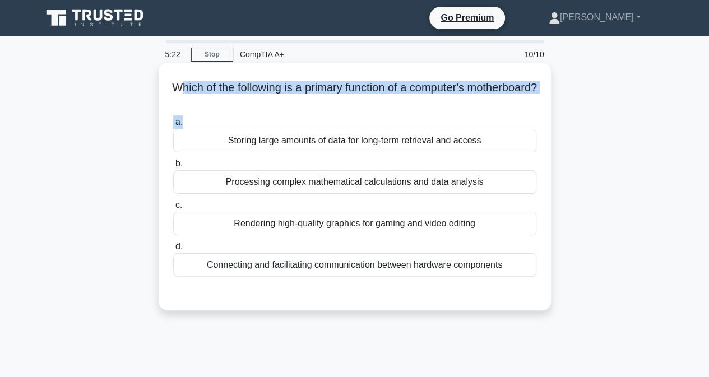
drag, startPoint x: 208, startPoint y: 83, endPoint x: 428, endPoint y: 112, distance: 222.1
click at [428, 112] on div "Which of the following is a primary function of a computer's motherboard? .spin…" at bounding box center [354, 186] width 383 height 239
click at [254, 99] on h5 "Which of the following is a primary function of a computer's motherboard? .spin…" at bounding box center [354, 95] width 365 height 28
drag, startPoint x: 198, startPoint y: 88, endPoint x: 347, endPoint y: 100, distance: 149.0
click at [347, 100] on h5 "Which of the following is a primary function of a computer's motherboard? .spin…" at bounding box center [354, 95] width 365 height 28
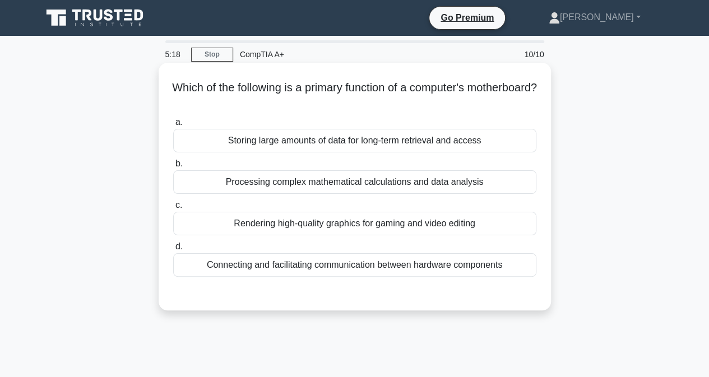
click at [438, 116] on label "a. Storing large amounts of data for long-term retrieval and access" at bounding box center [354, 133] width 363 height 37
click at [173, 119] on input "a. Storing large amounts of data for long-term retrieval and access" at bounding box center [173, 122] width 0 height 7
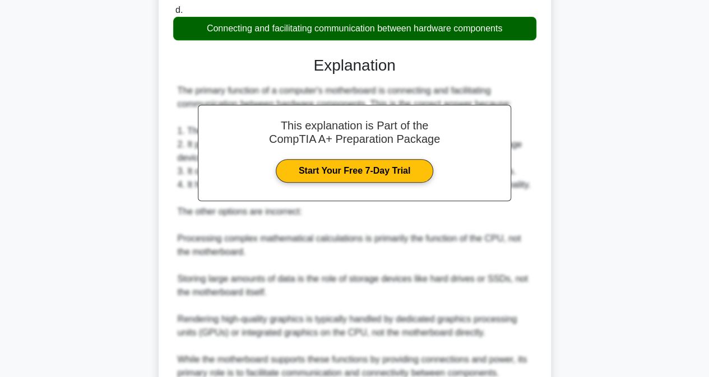
scroll to position [341, 0]
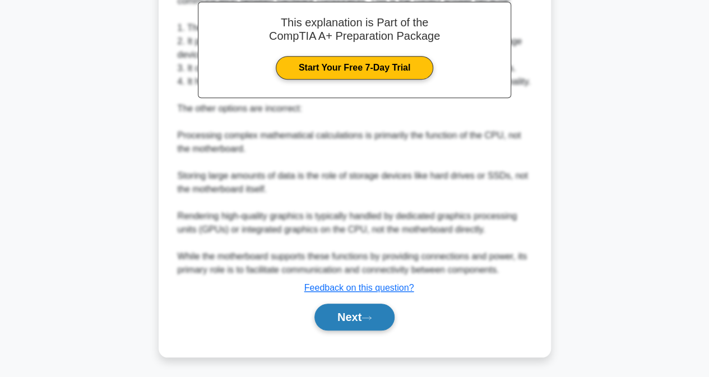
click at [378, 317] on button "Next" at bounding box center [354, 317] width 80 height 27
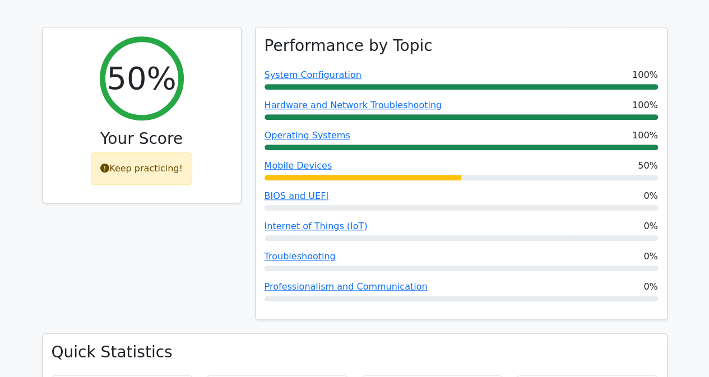
scroll to position [416, 0]
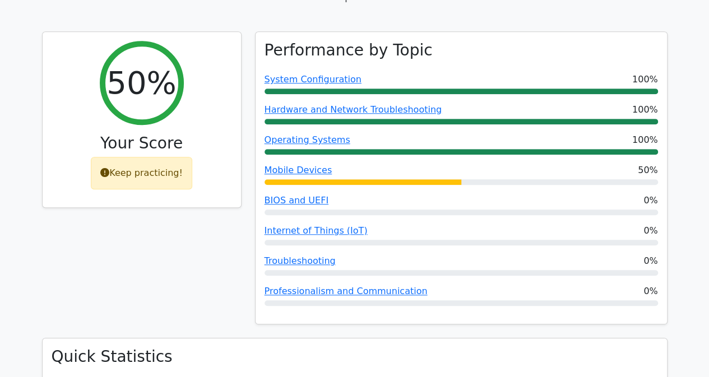
drag, startPoint x: 712, startPoint y: 52, endPoint x: 717, endPoint y: 115, distance: 64.1
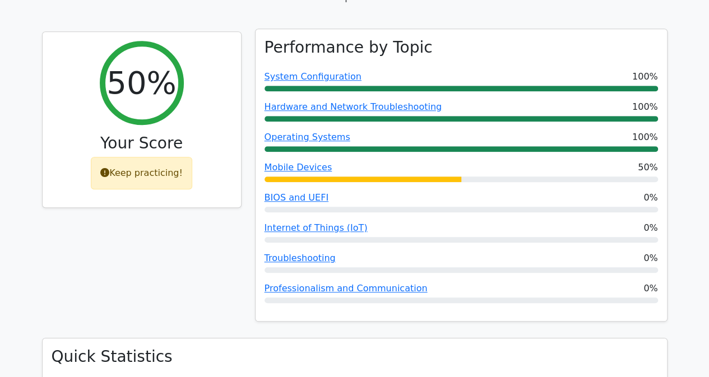
click at [476, 177] on div at bounding box center [461, 180] width 393 height 6
drag, startPoint x: 476, startPoint y: 135, endPoint x: 309, endPoint y: 129, distance: 167.1
click at [309, 161] on div "Mobile Devices 50%" at bounding box center [461, 171] width 393 height 21
click at [285, 162] on link "Mobile Devices" at bounding box center [299, 167] width 68 height 11
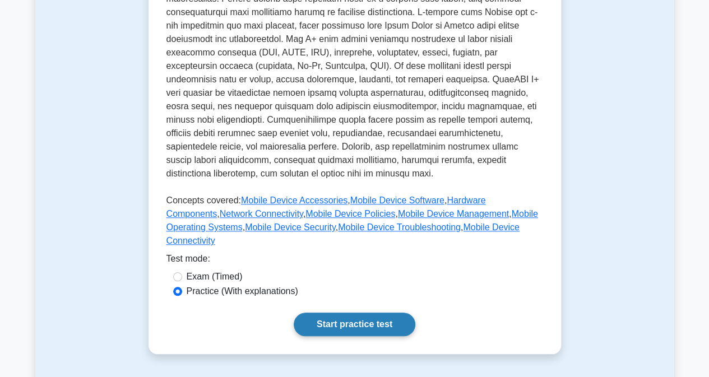
scroll to position [378, 0]
click at [369, 312] on link "Start practice test" at bounding box center [355, 324] width 122 height 24
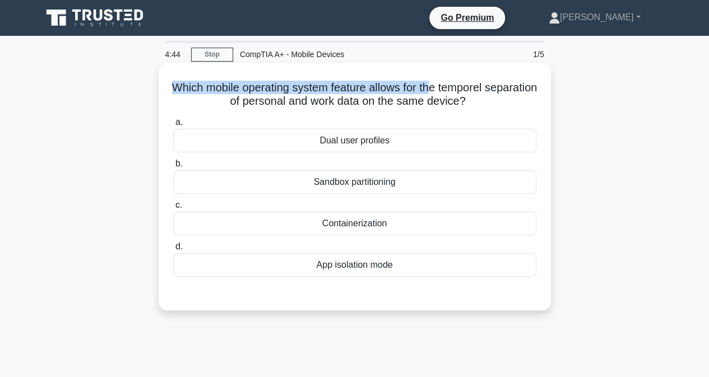
drag, startPoint x: 192, startPoint y: 85, endPoint x: 427, endPoint y: 88, distance: 235.4
click at [443, 91] on h5 "Which mobile operating system feature allows for the temporel separation of per…" at bounding box center [354, 95] width 365 height 28
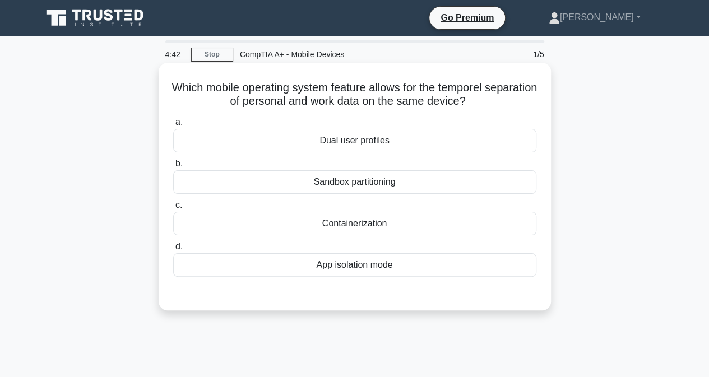
click at [467, 123] on label "a. Dual user profiles" at bounding box center [354, 133] width 363 height 37
click at [173, 123] on input "a. Dual user profiles" at bounding box center [173, 122] width 0 height 7
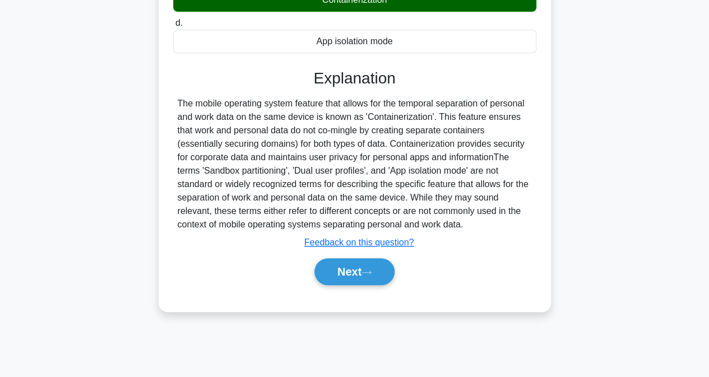
scroll to position [228, 0]
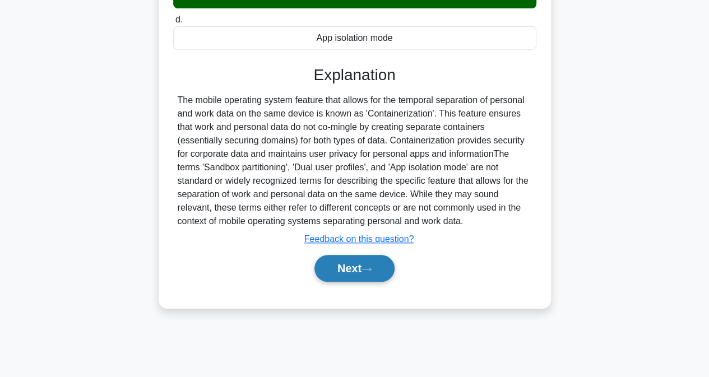
click at [387, 265] on button "Next" at bounding box center [354, 268] width 80 height 27
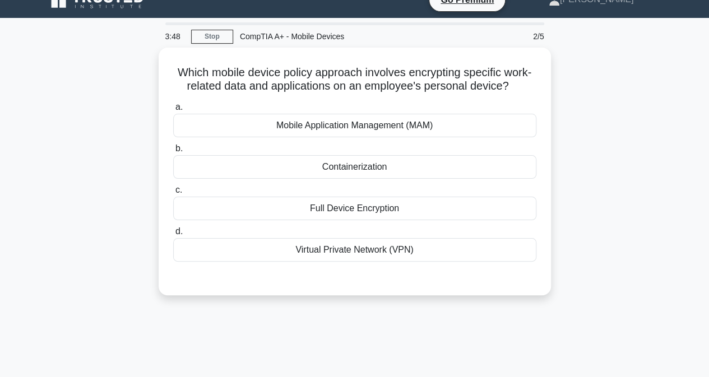
scroll to position [17, 0]
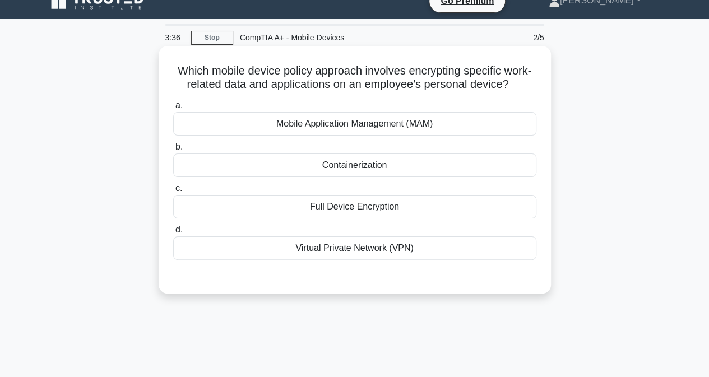
click at [374, 129] on div "Mobile Application Management (MAM)" at bounding box center [354, 124] width 363 height 24
click at [173, 109] on input "a. Mobile Application Management (MAM)" at bounding box center [173, 105] width 0 height 7
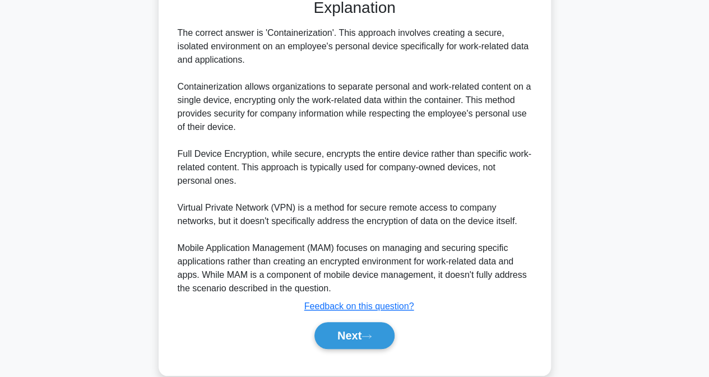
scroll to position [314, 0]
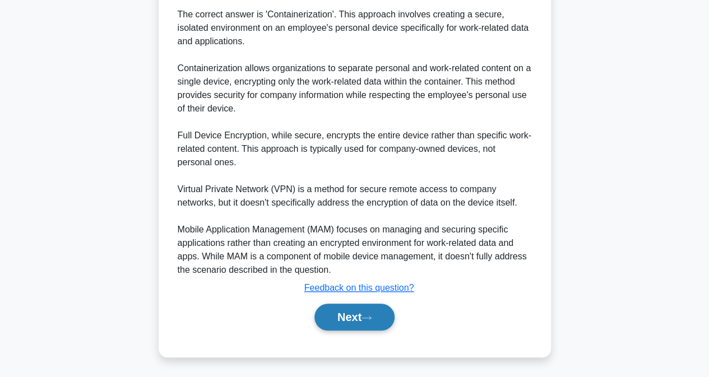
click at [384, 310] on button "Next" at bounding box center [354, 317] width 80 height 27
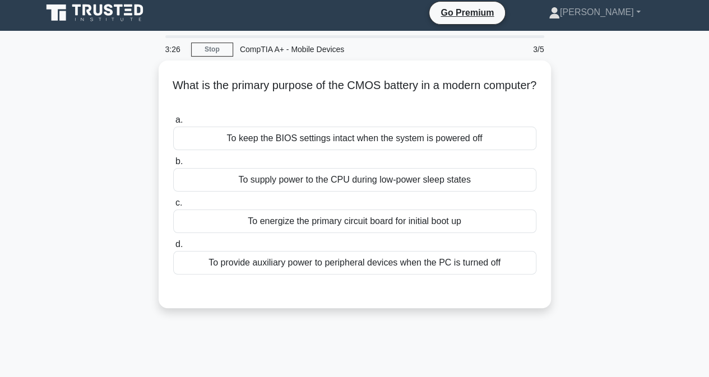
scroll to position [0, 0]
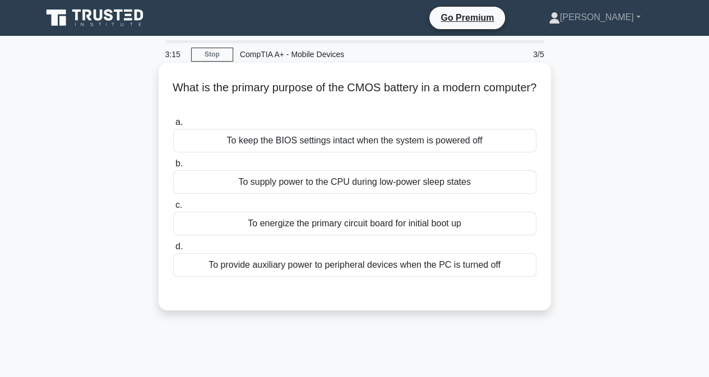
click at [335, 146] on div "To keep the BIOS settings intact when the system is powered off" at bounding box center [354, 141] width 363 height 24
click at [173, 126] on input "a. To keep the BIOS settings intact when the system is powered off" at bounding box center [173, 122] width 0 height 7
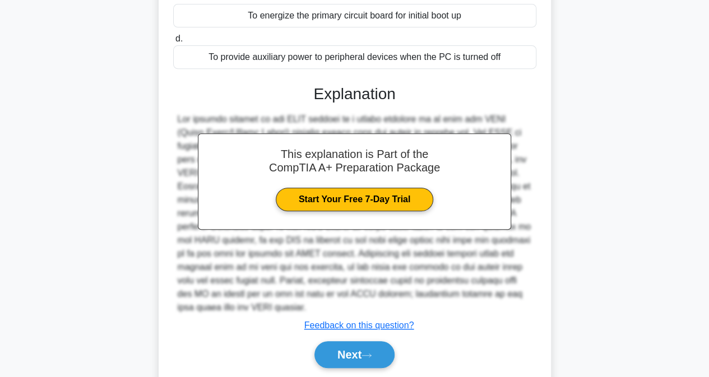
scroll to position [211, 0]
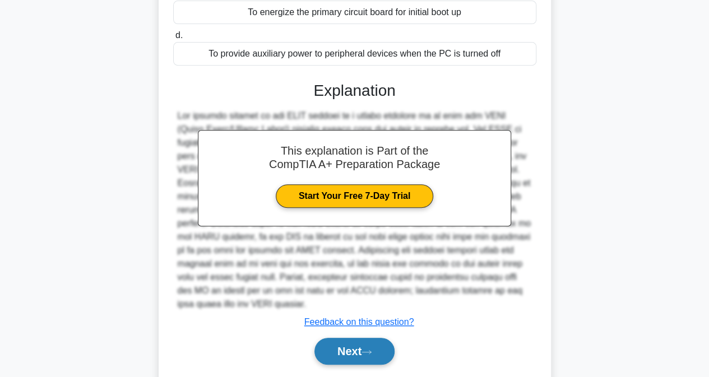
click at [375, 341] on button "Next" at bounding box center [354, 351] width 80 height 27
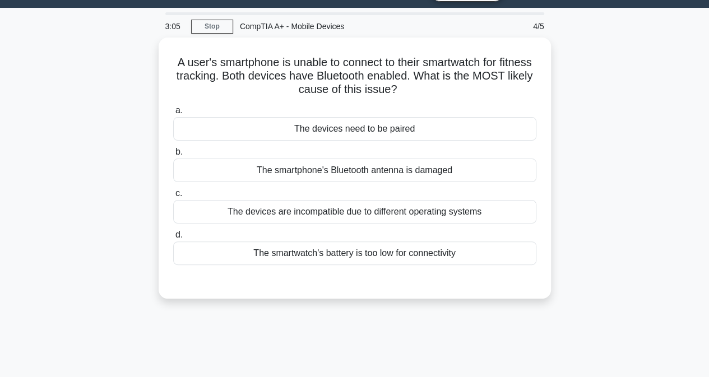
scroll to position [26, 0]
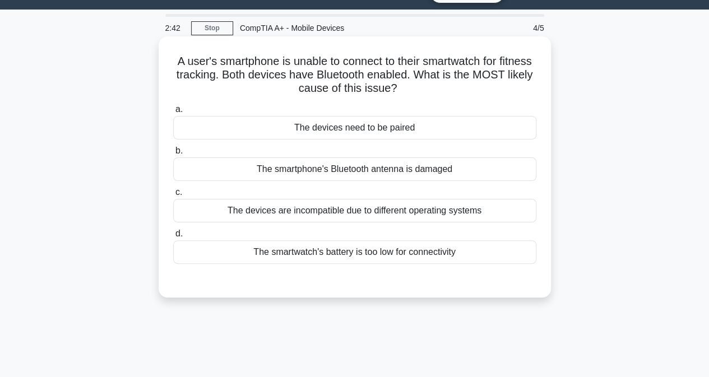
drag, startPoint x: 526, startPoint y: 138, endPoint x: 358, endPoint y: 125, distance: 168.7
click at [358, 125] on div "The devices need to be paired" at bounding box center [354, 128] width 363 height 24
click at [305, 126] on div "The devices need to be paired" at bounding box center [354, 128] width 363 height 24
click at [173, 113] on input "a. The devices need to be paired" at bounding box center [173, 109] width 0 height 7
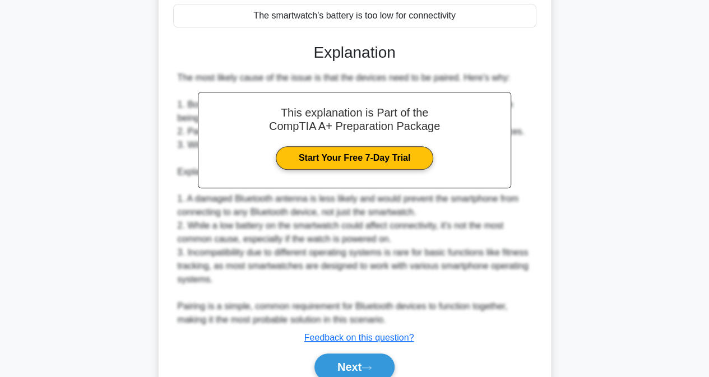
scroll to position [312, 0]
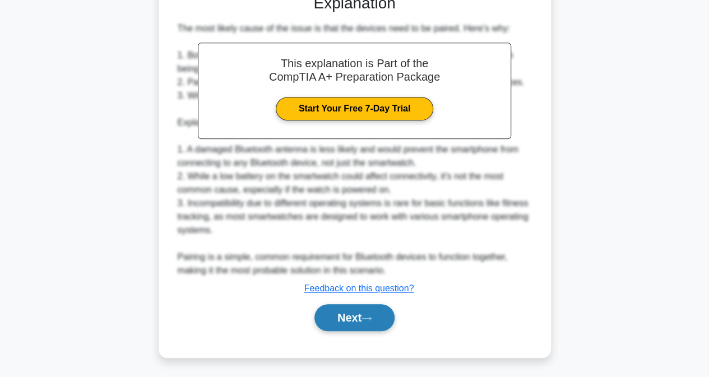
click at [349, 319] on button "Next" at bounding box center [354, 317] width 80 height 27
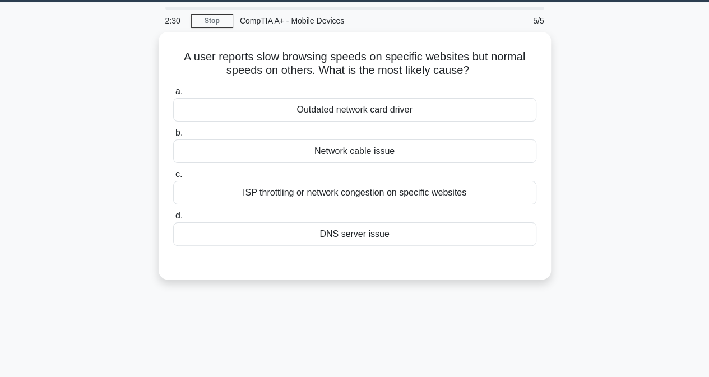
scroll to position [0, 0]
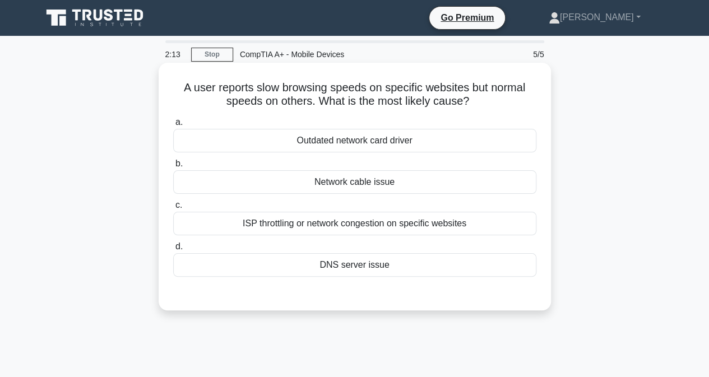
drag, startPoint x: 179, startPoint y: 85, endPoint x: 522, endPoint y: 110, distance: 343.9
click at [522, 110] on div "A user reports slow browsing speeds on specific websites but normal speeds on o…" at bounding box center [354, 186] width 383 height 239
click at [386, 271] on div "DNS server issue" at bounding box center [354, 265] width 363 height 24
click at [173, 251] on input "d. DNS server issue" at bounding box center [173, 246] width 0 height 7
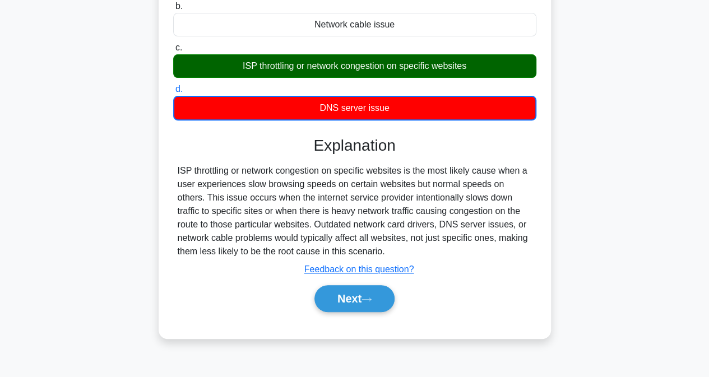
scroll to position [161, 0]
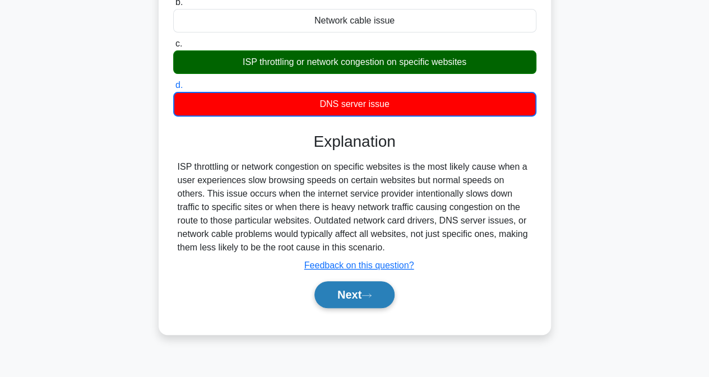
click at [367, 290] on button "Next" at bounding box center [354, 294] width 80 height 27
